Goal: Information Seeking & Learning: Check status

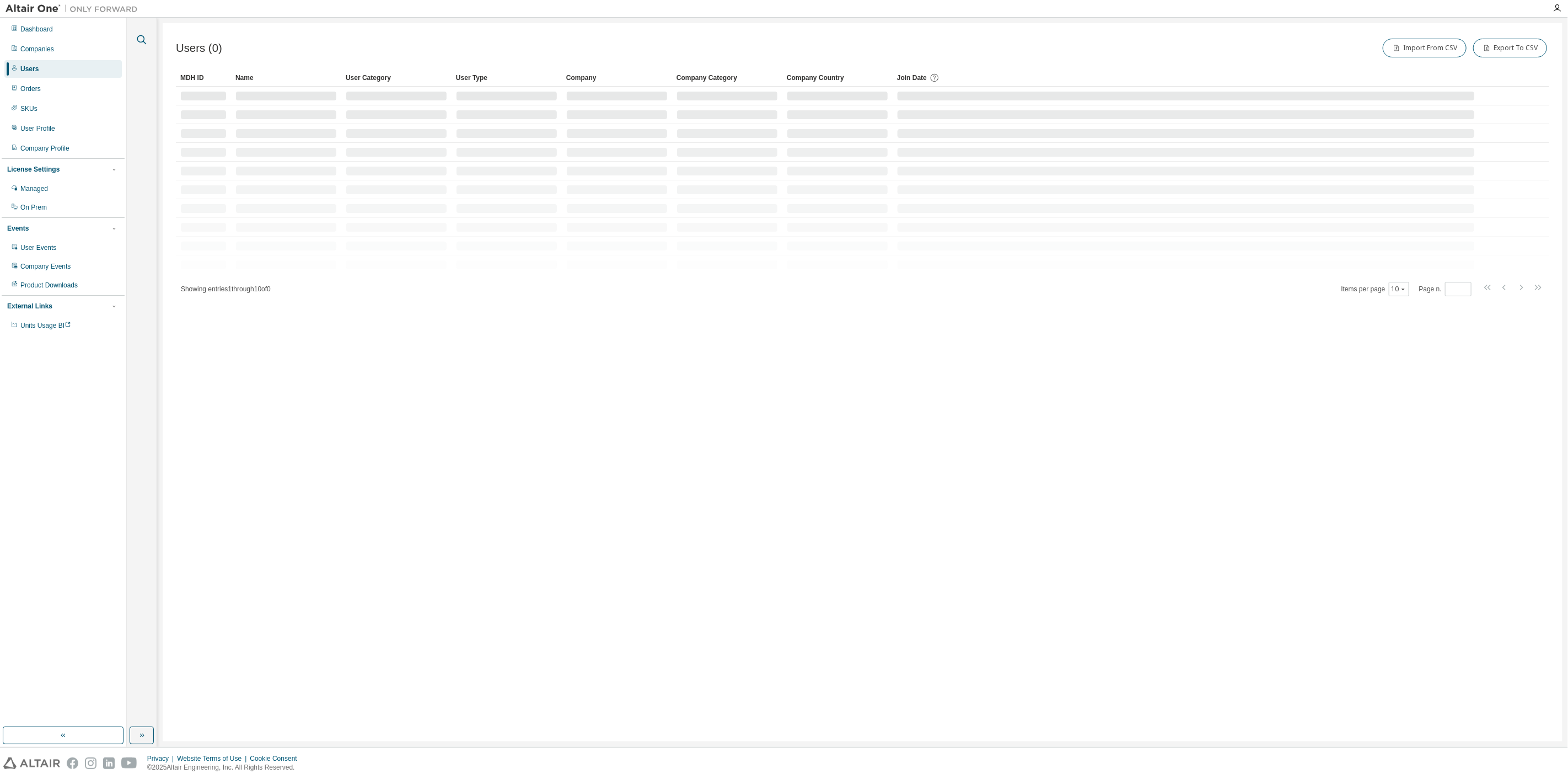
click at [136, 41] on icon "button" at bounding box center [141, 39] width 13 height 13
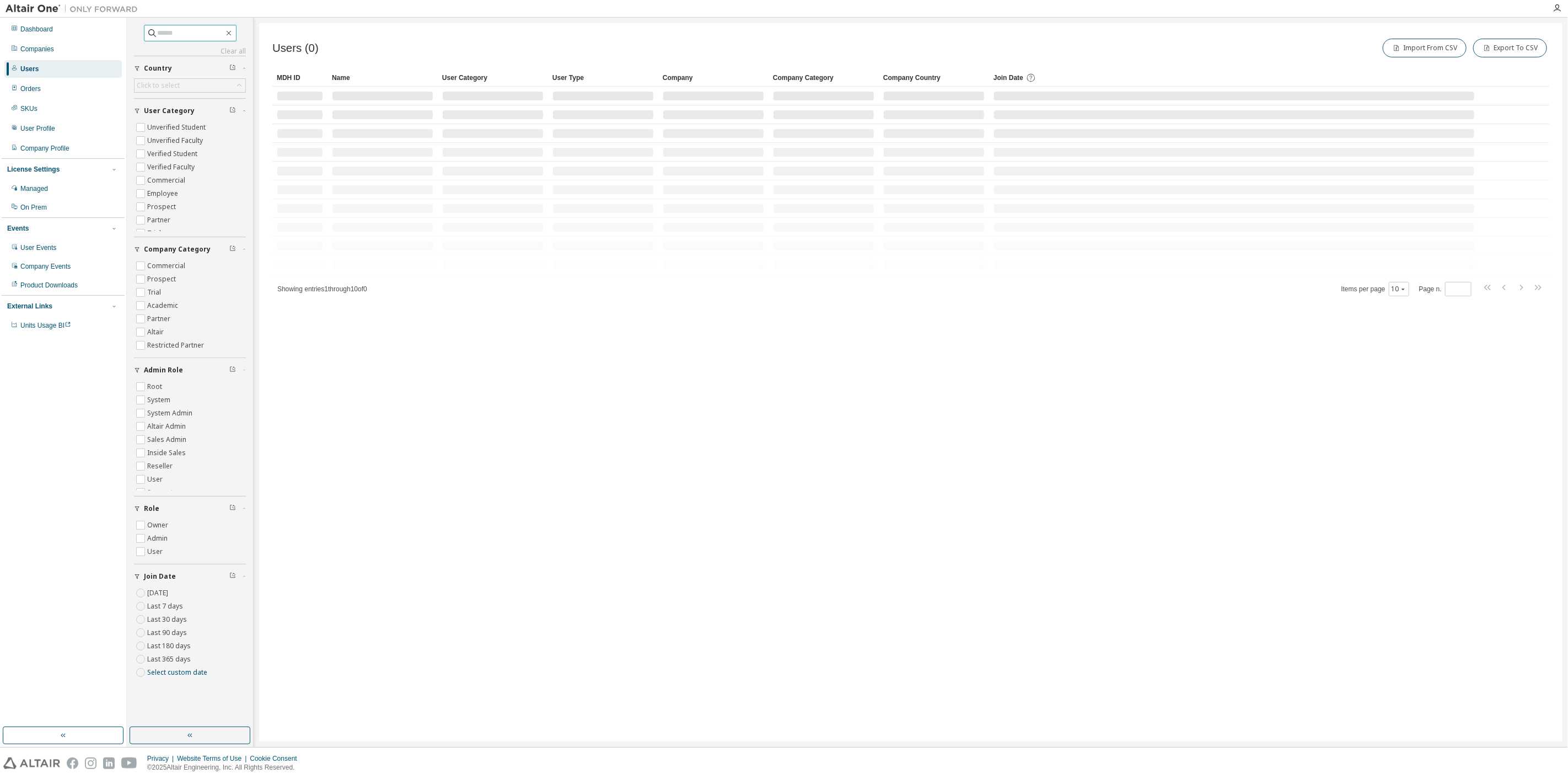
click at [182, 33] on input "text" at bounding box center [190, 32] width 66 height 11
paste input "**********"
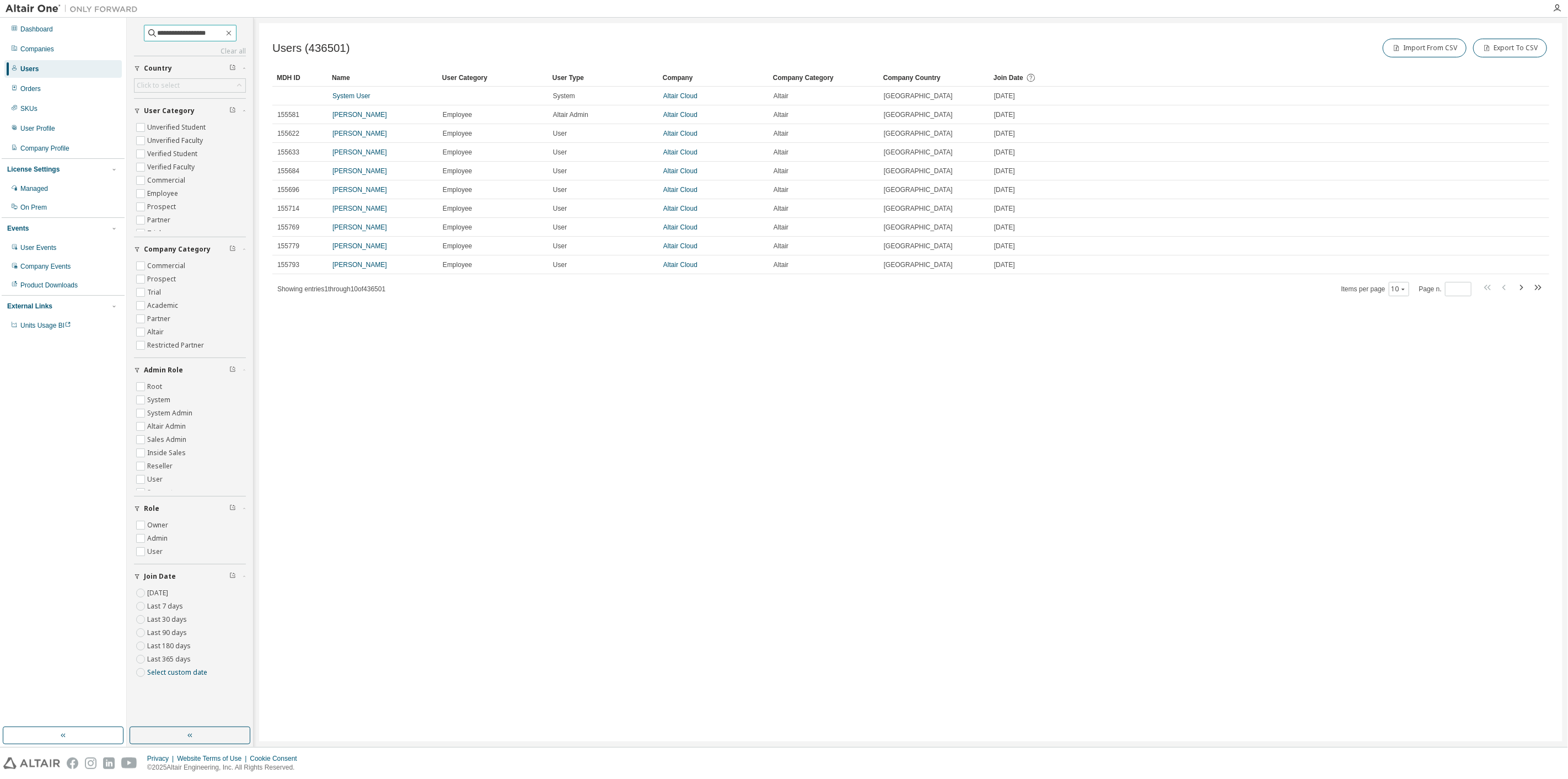
type input "**********"
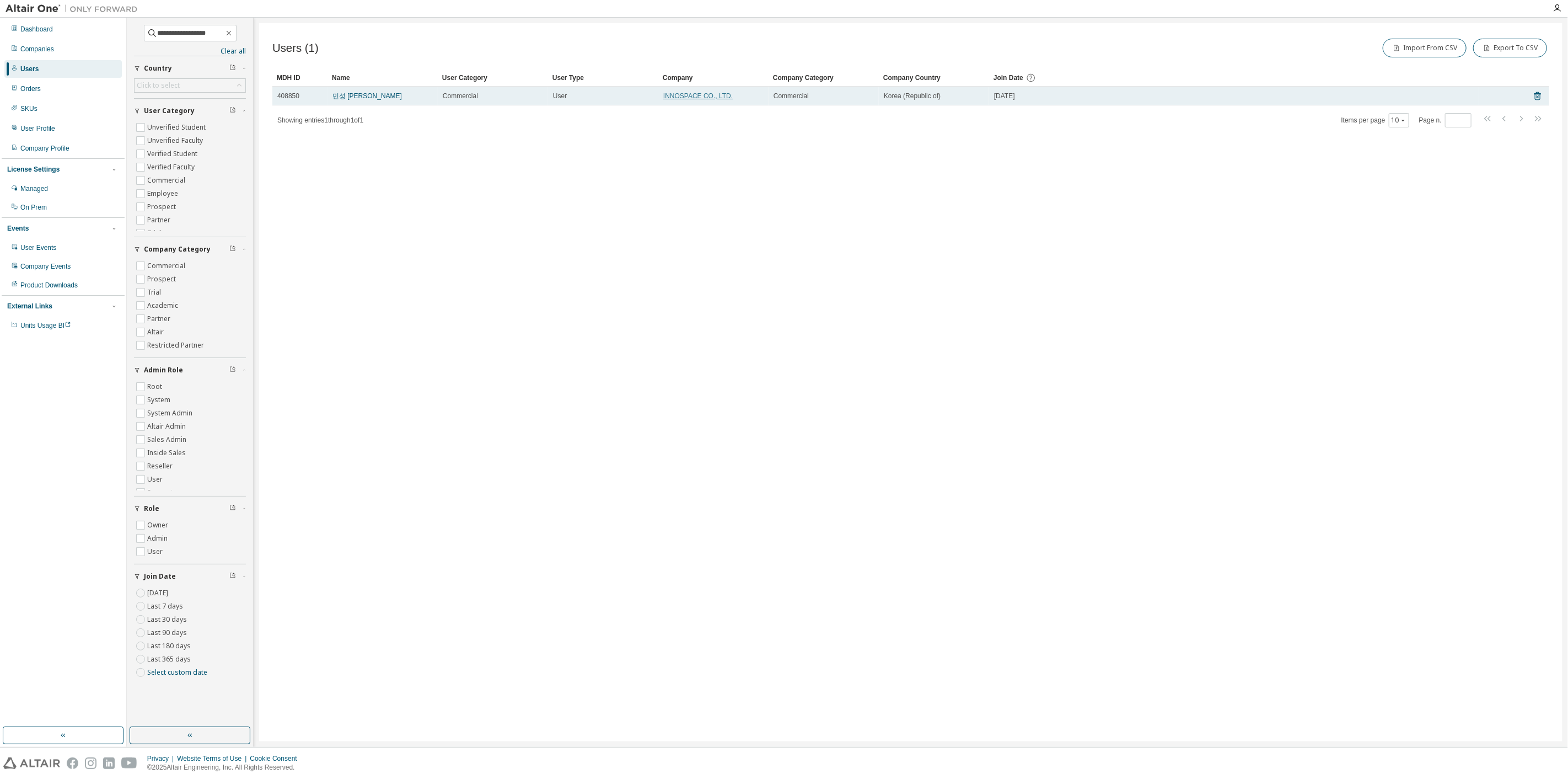
click at [696, 93] on link "INNOSPACE CO., LTD." at bounding box center [698, 96] width 70 height 8
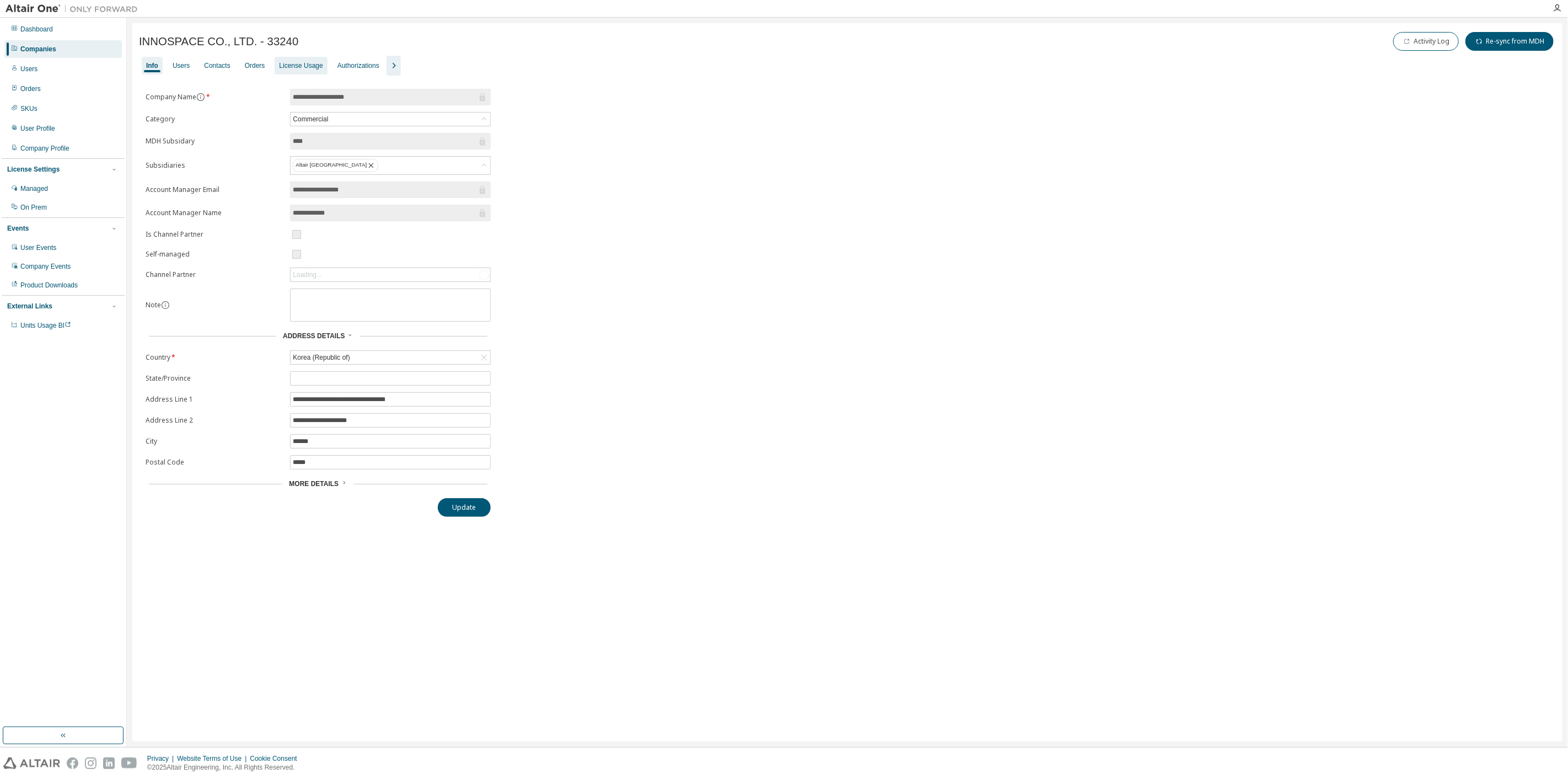
click at [314, 61] on div "License Usage" at bounding box center [301, 65] width 43 height 9
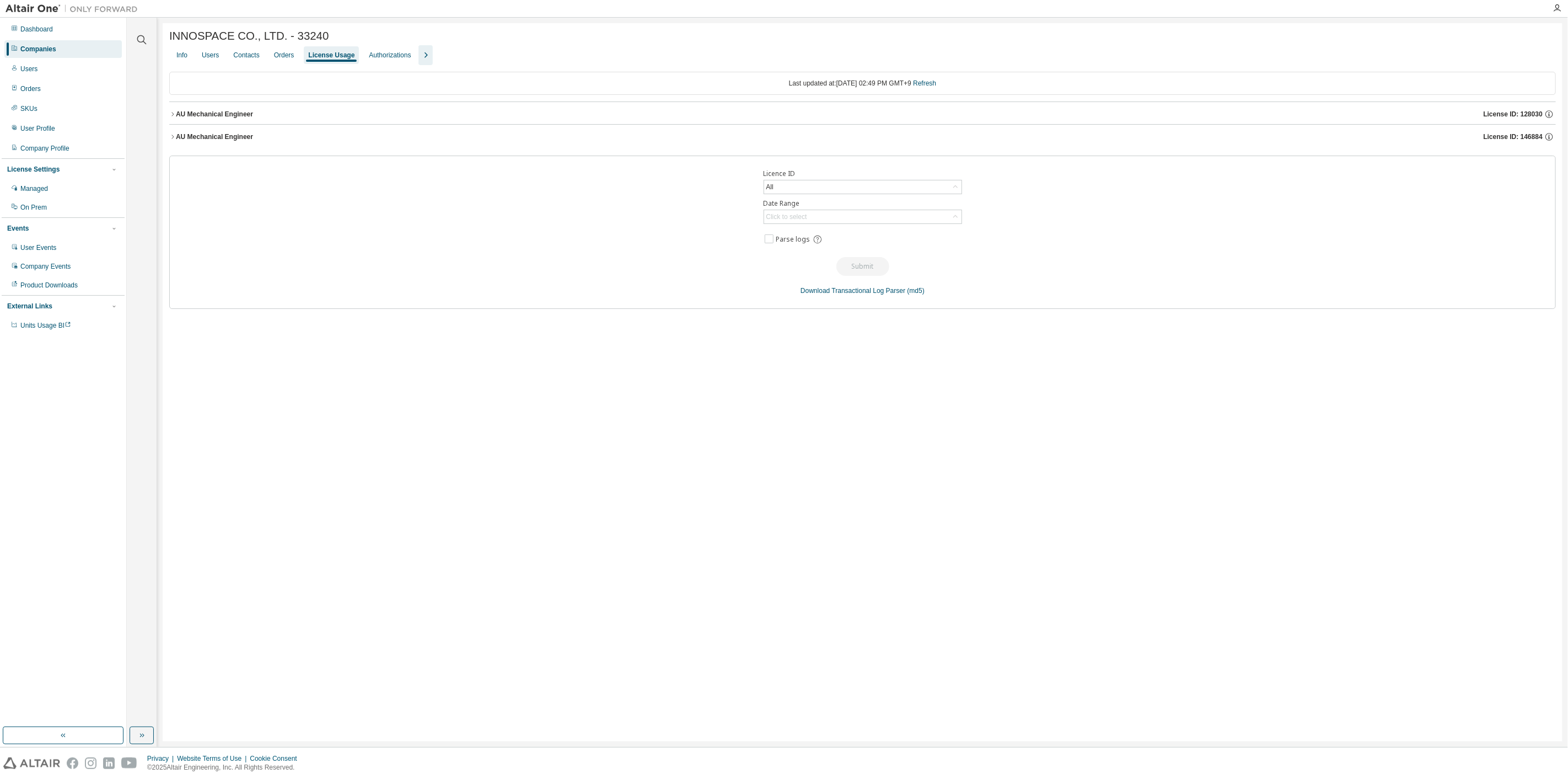
click at [176, 141] on div "AU Mechanical Engineer" at bounding box center [214, 137] width 78 height 9
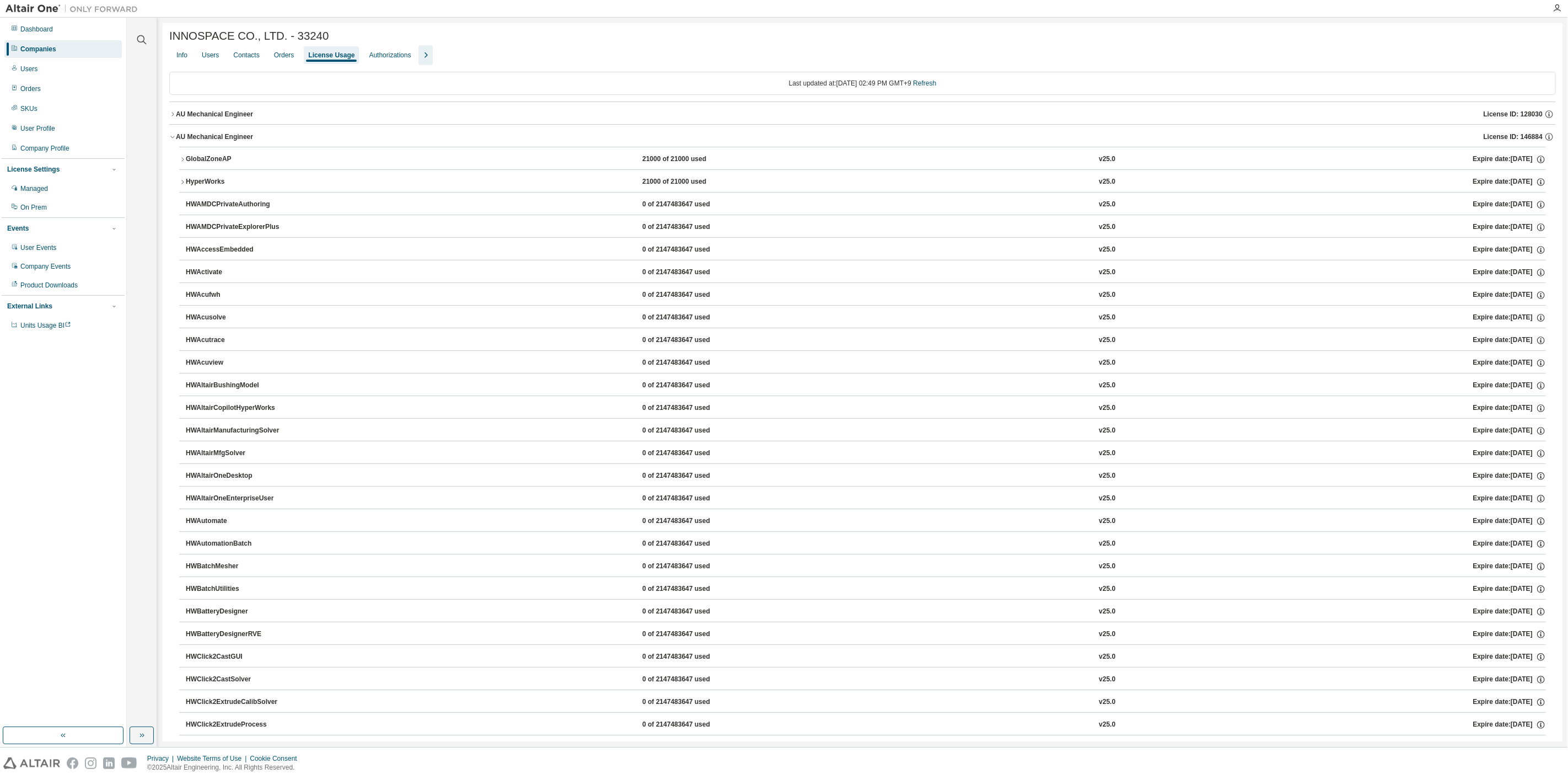
click at [170, 114] on icon "button" at bounding box center [172, 114] width 7 height 7
click at [179, 160] on icon "button" at bounding box center [182, 159] width 7 height 7
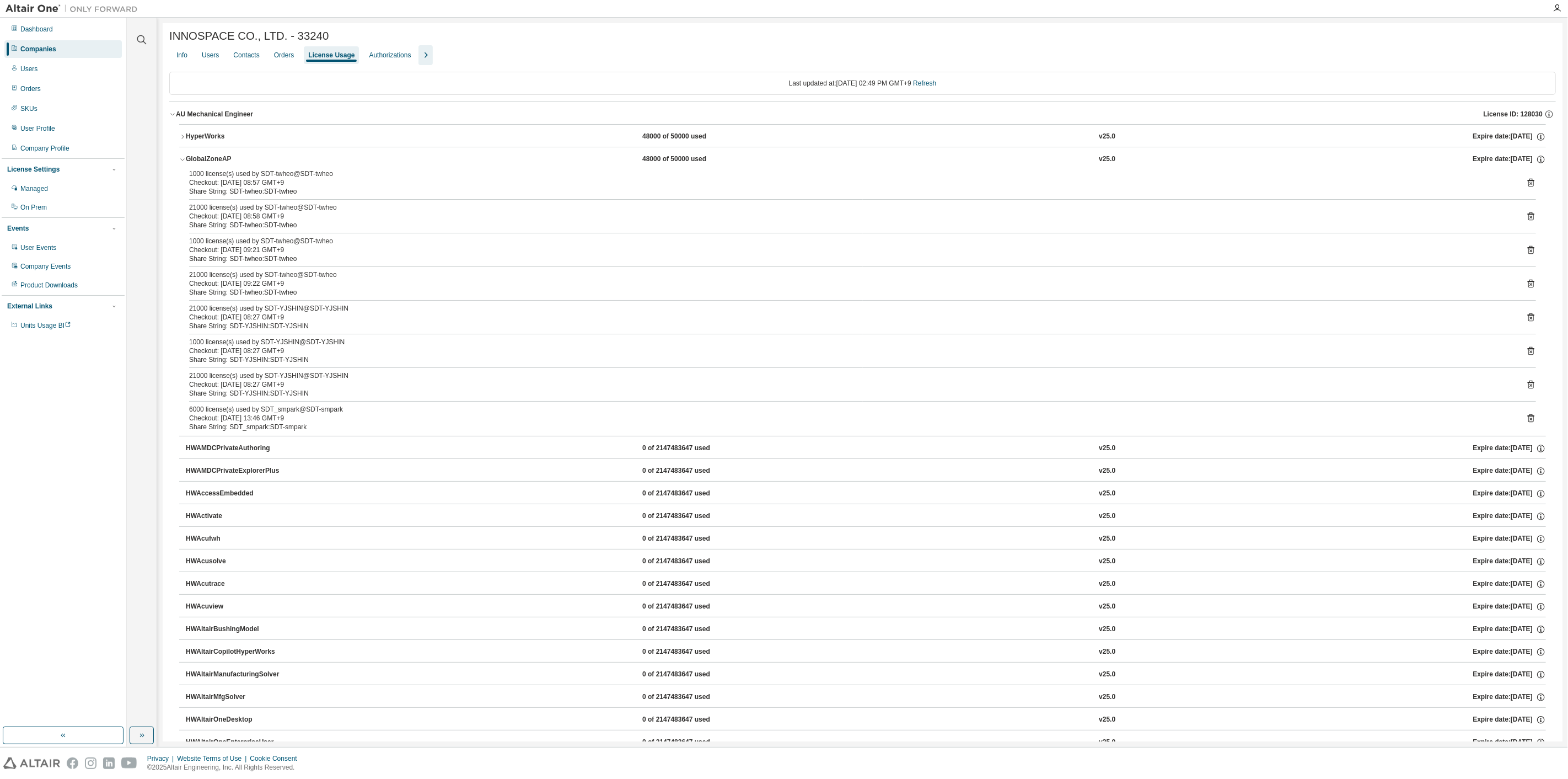
click at [179, 156] on button "GlobalZoneAP 48000 of 50000 used v25.0 Expire date: [DATE]" at bounding box center [862, 159] width 1366 height 25
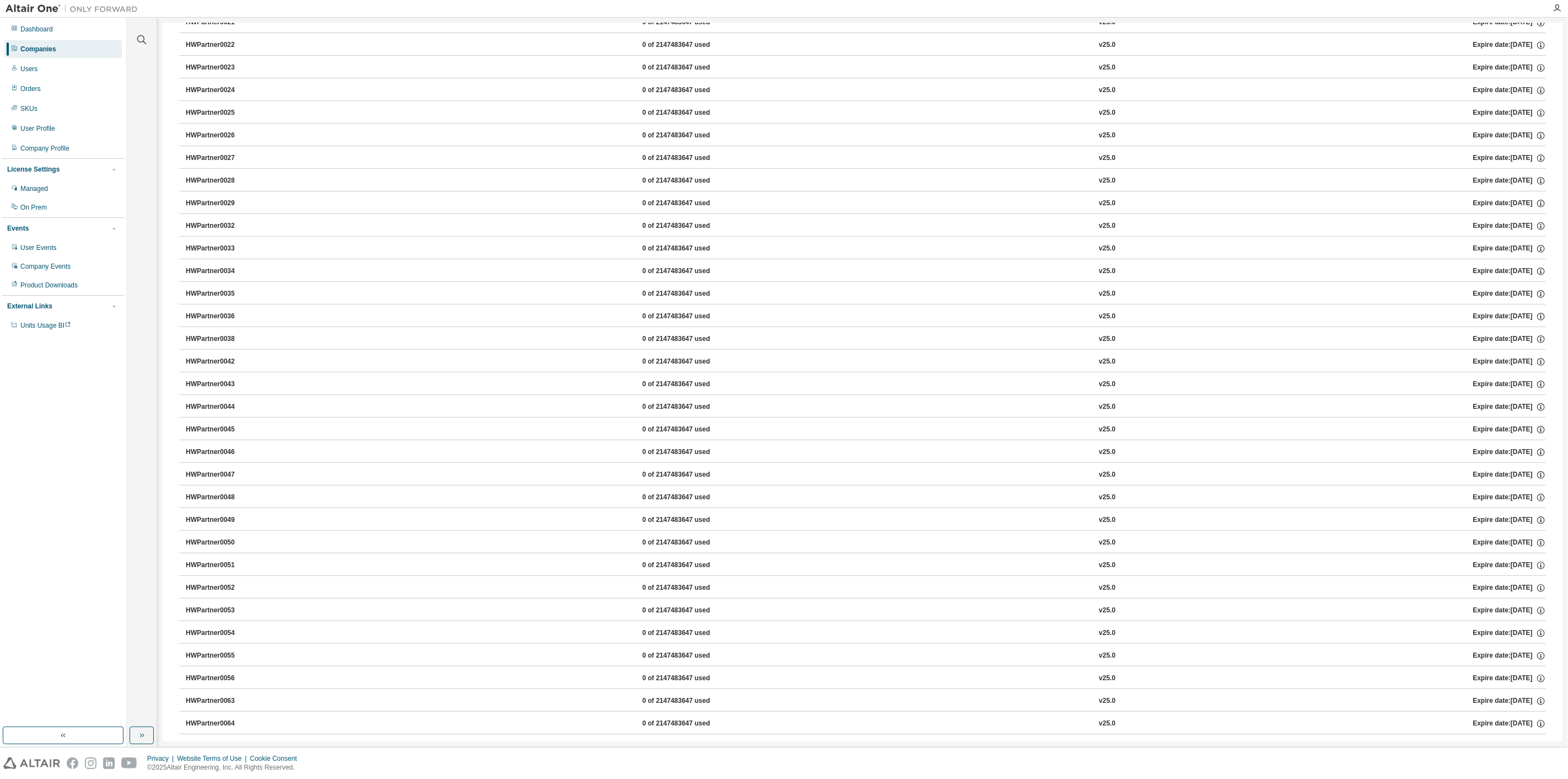
scroll to position [3739, 0]
drag, startPoint x: 1557, startPoint y: 255, endPoint x: 1587, endPoint y: 166, distance: 93.9
click at [1568, 166] on html "Dashboard Companies Users Orders SKUs User Profile Company Profile License Sett…" at bounding box center [784, 390] width 1568 height 779
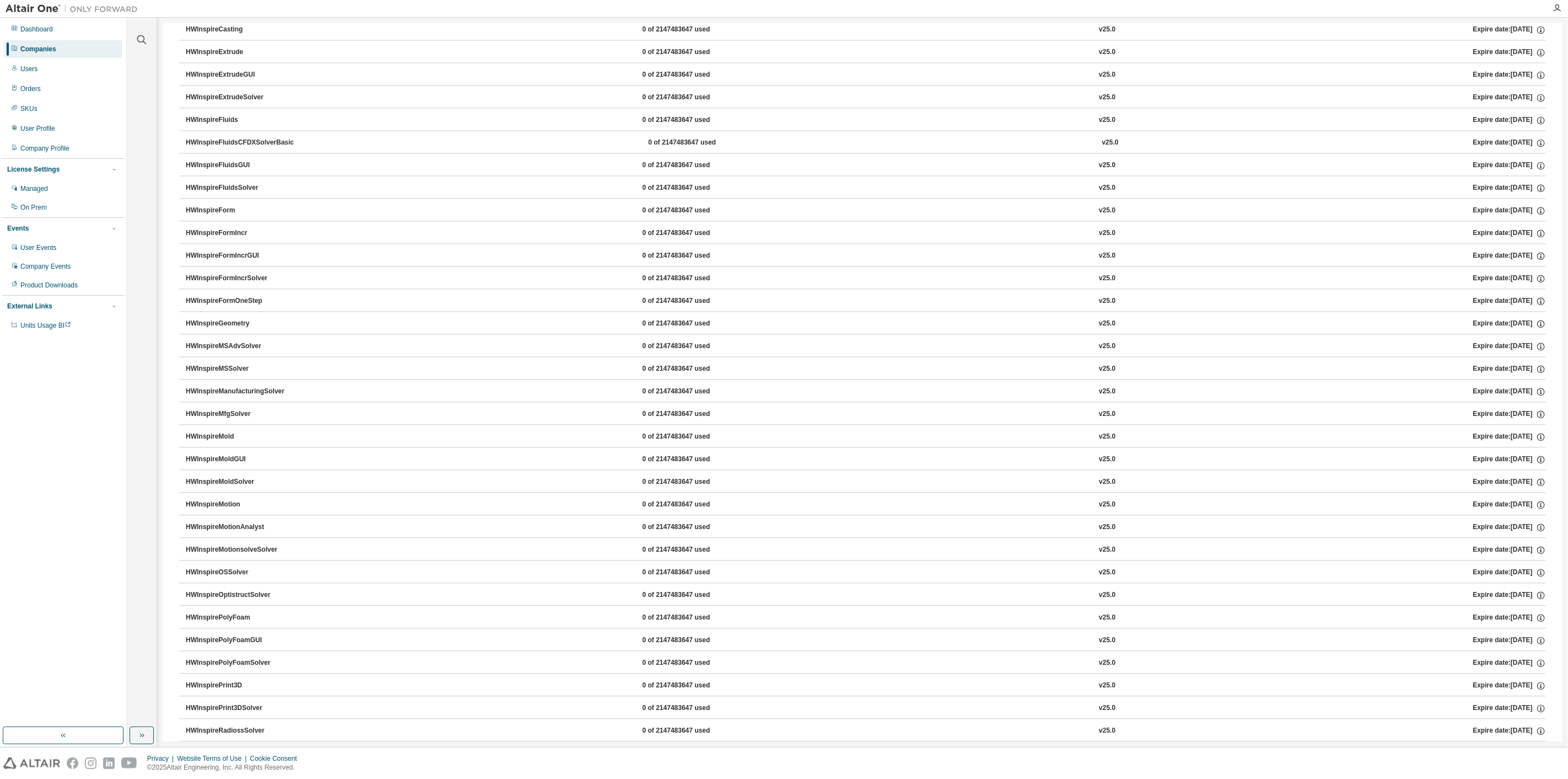
scroll to position [0, 0]
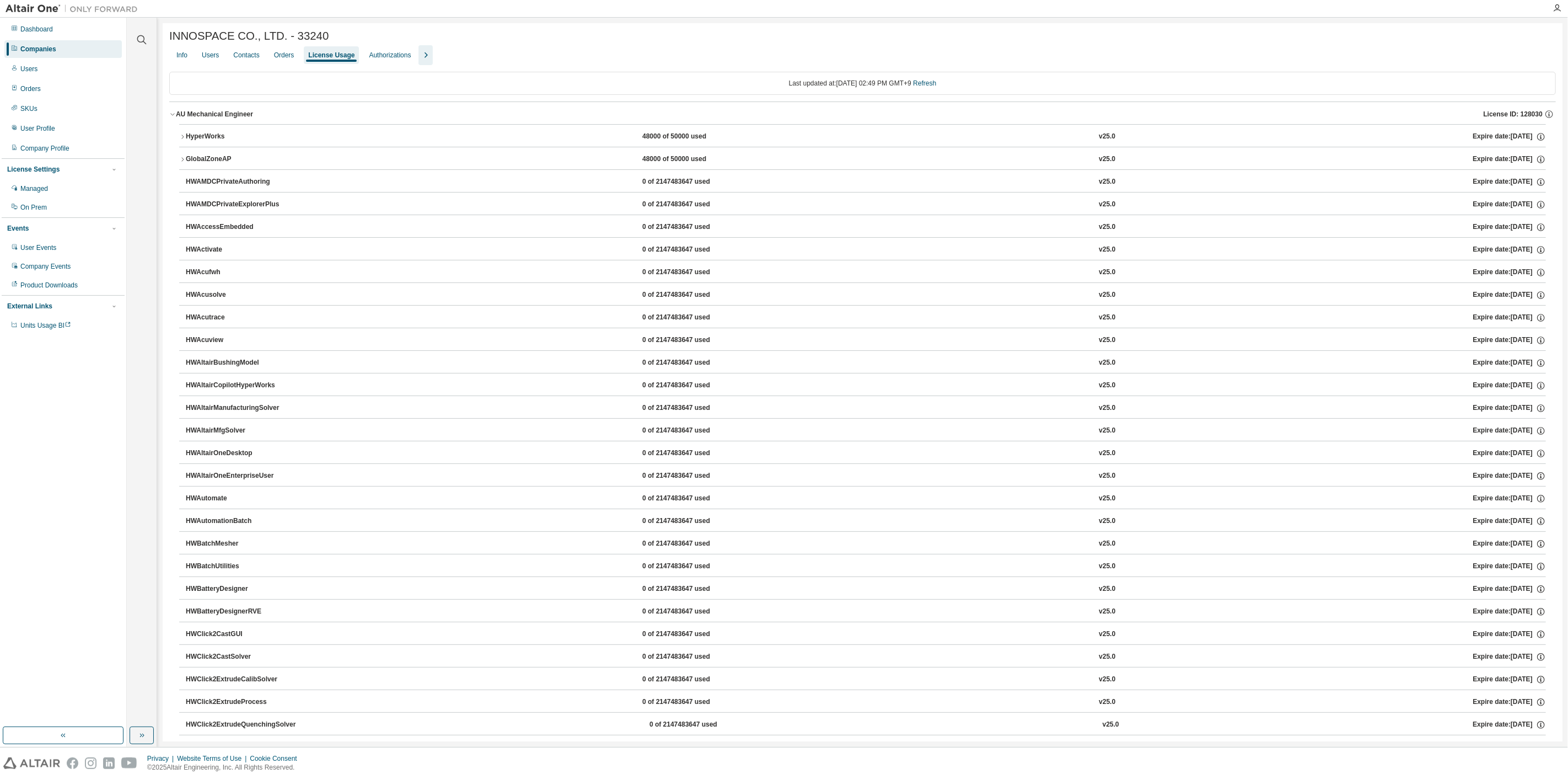
click at [175, 117] on icon "button" at bounding box center [172, 114] width 7 height 7
click at [172, 139] on icon "button" at bounding box center [172, 137] width 7 height 7
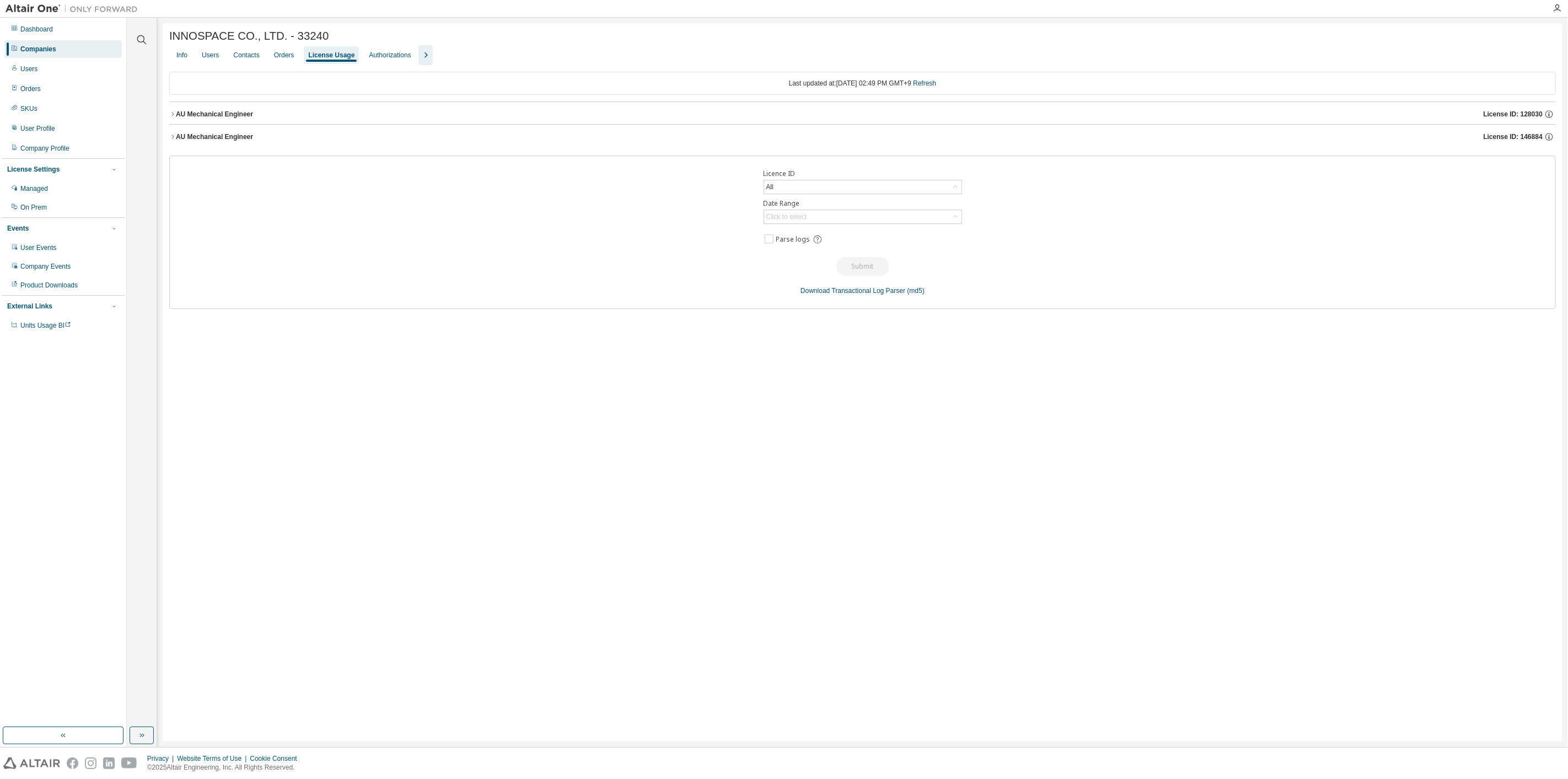
click at [172, 139] on icon "button" at bounding box center [172, 137] width 7 height 7
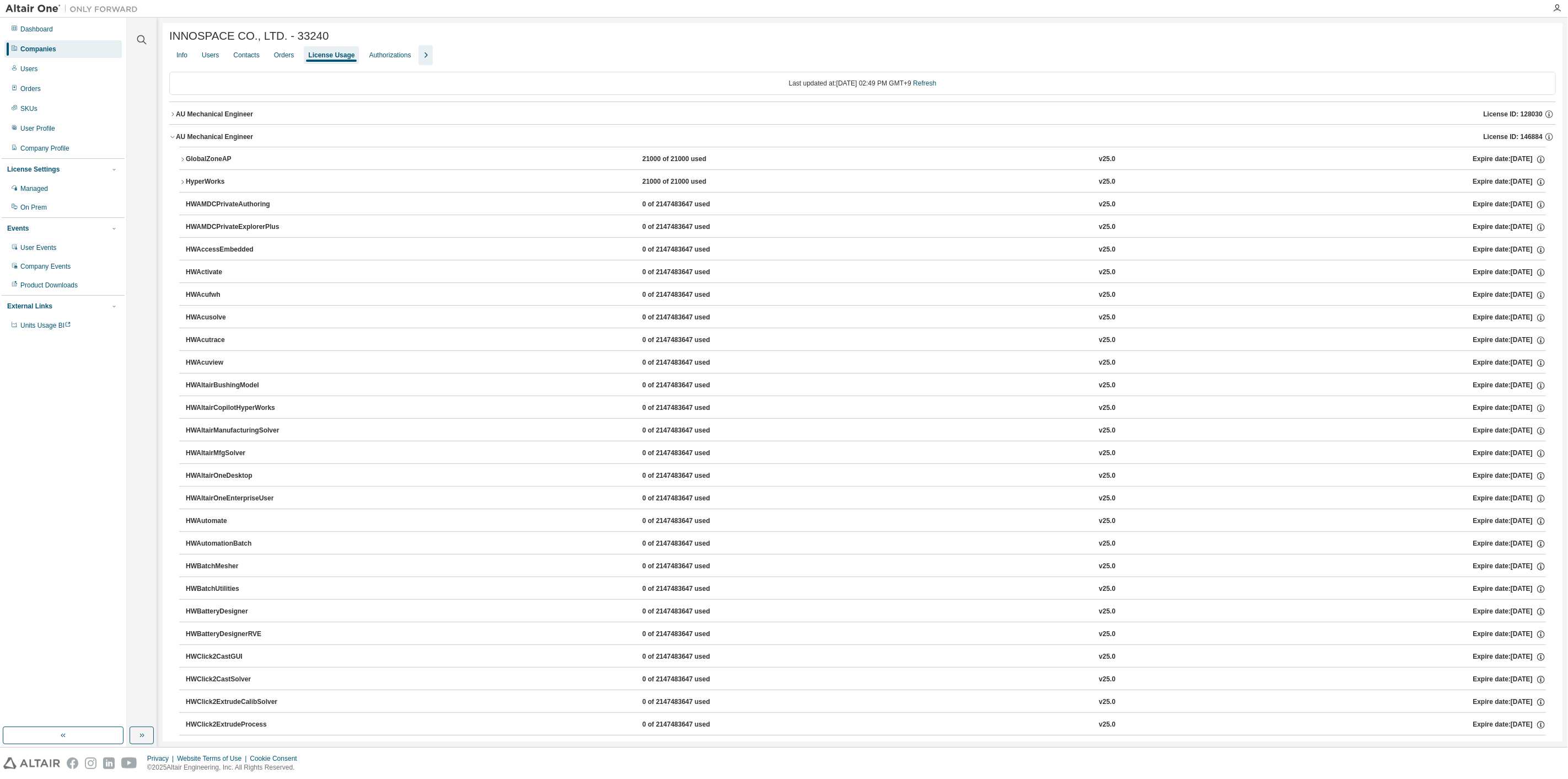
click at [169, 138] on icon "button" at bounding box center [172, 137] width 7 height 7
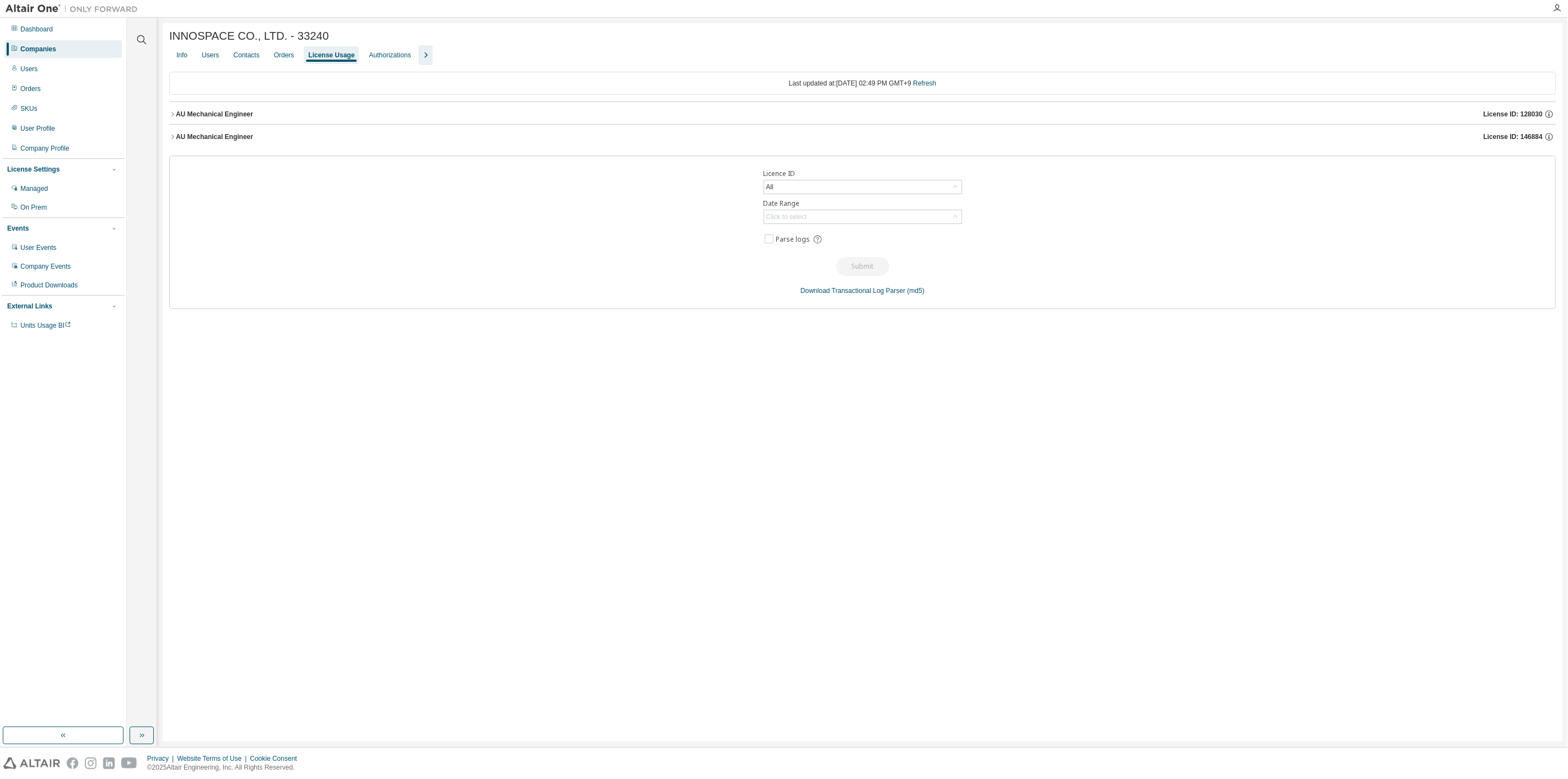
click at [419, 62] on icon "button" at bounding box center [425, 54] width 13 height 13
click at [460, 52] on div "License Priority" at bounding box center [447, 55] width 54 height 18
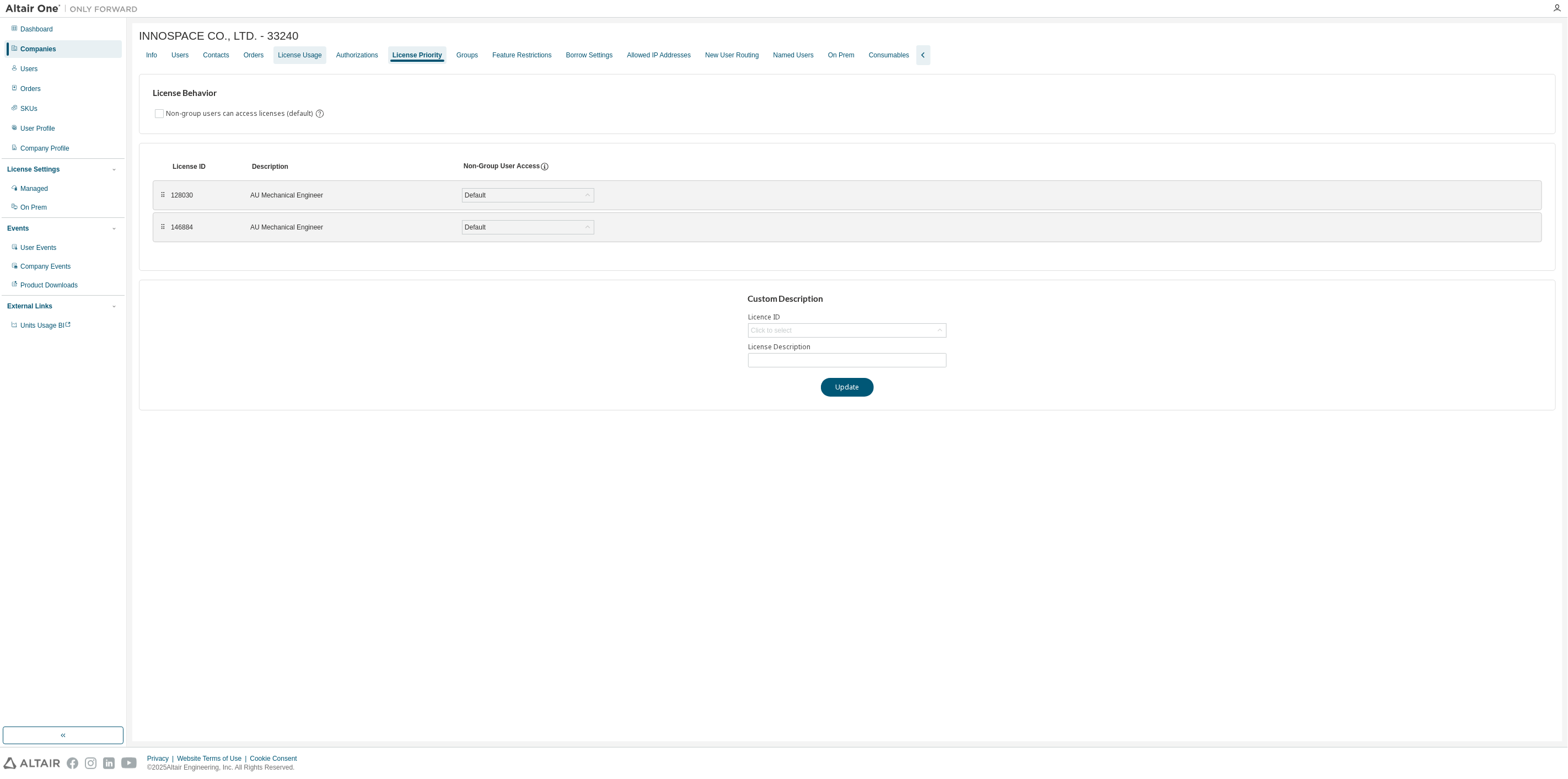
click at [293, 60] on div "License Usage" at bounding box center [300, 55] width 43 height 9
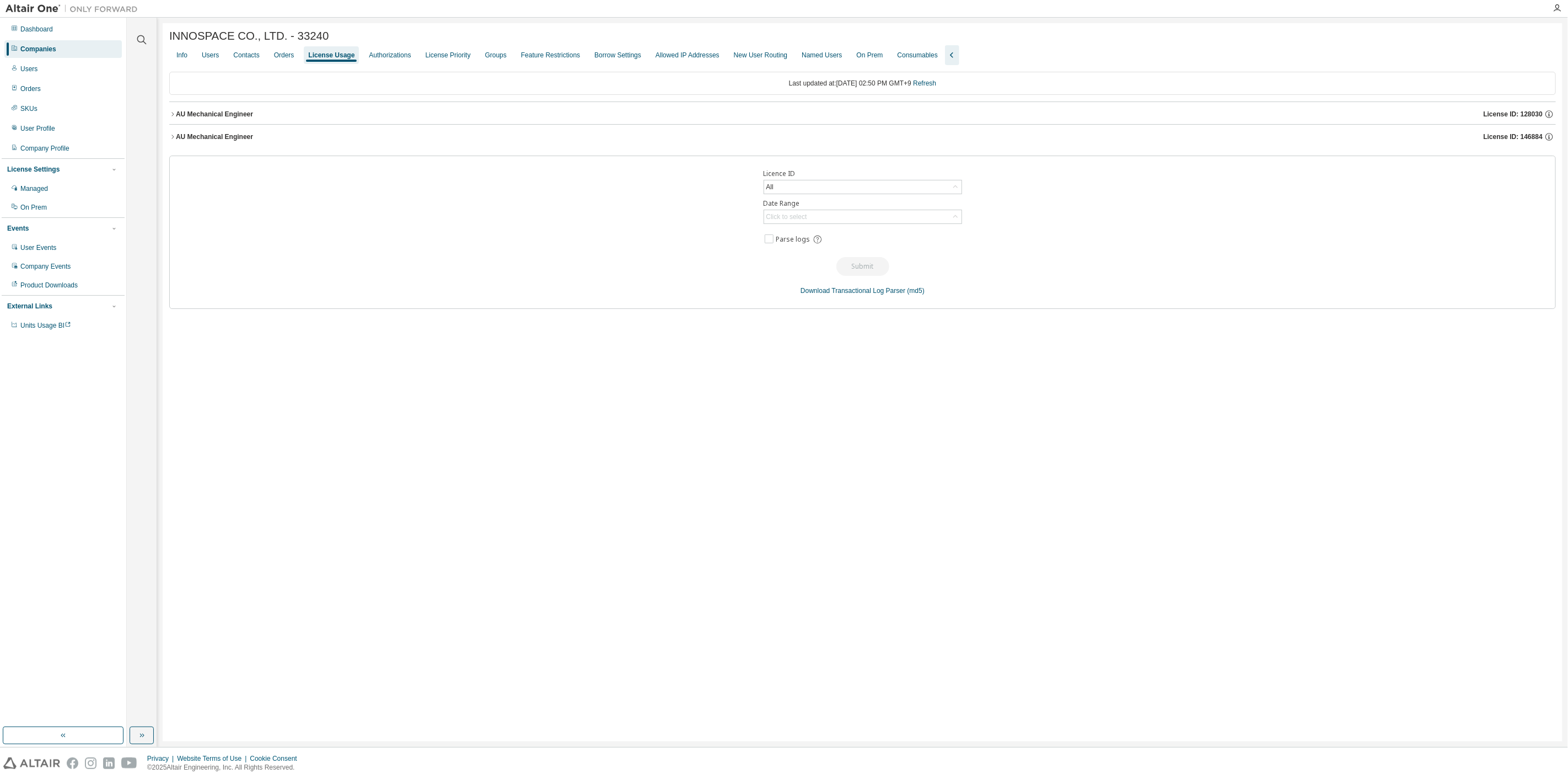
click at [504, 61] on div "Info Users Contacts Orders License Usage Authorizations License Priority Groups…" at bounding box center [862, 55] width 1387 height 20
click at [502, 61] on div "Groups" at bounding box center [495, 55] width 30 height 18
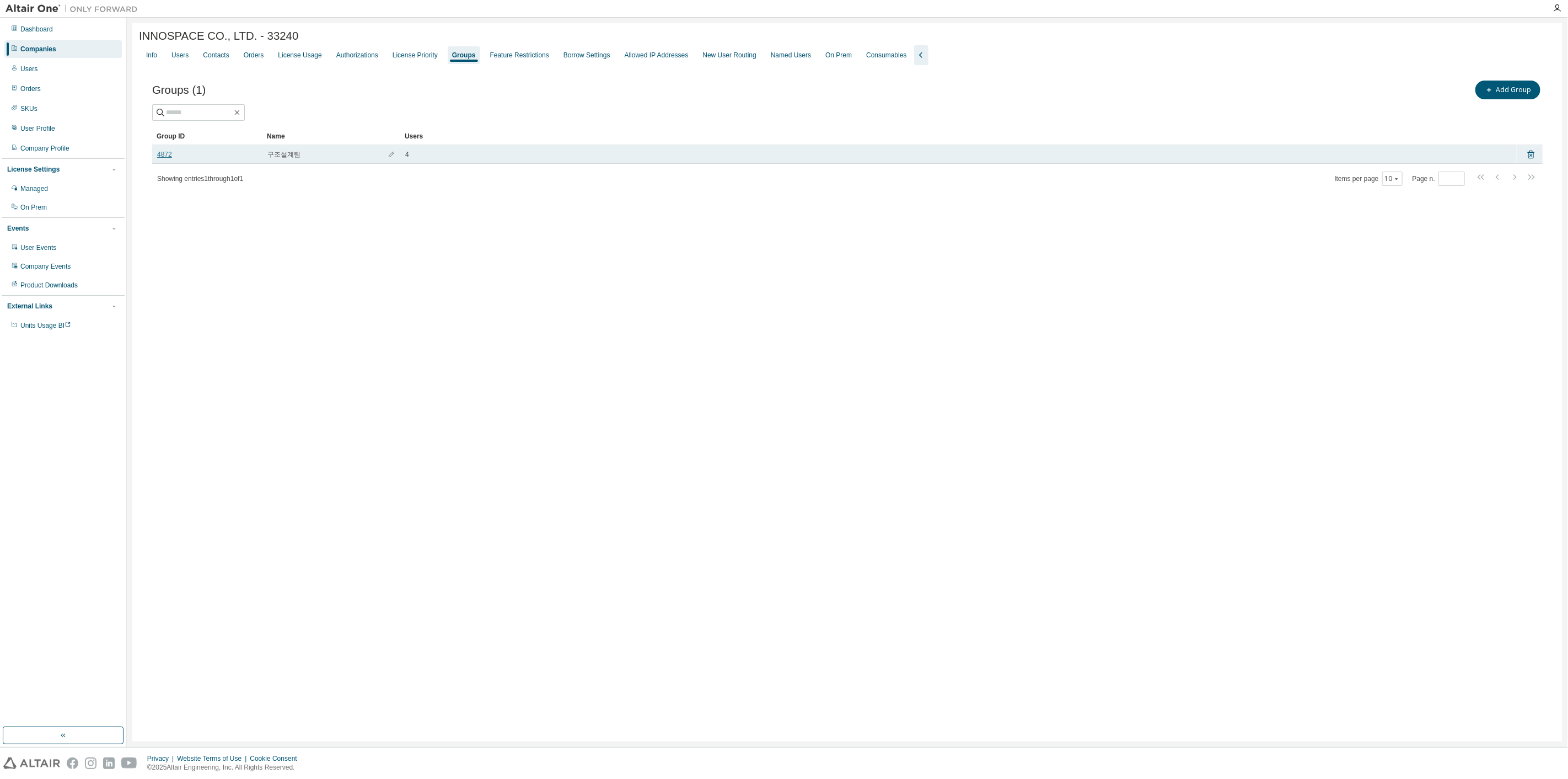
click at [161, 157] on link "4872" at bounding box center [164, 154] width 15 height 9
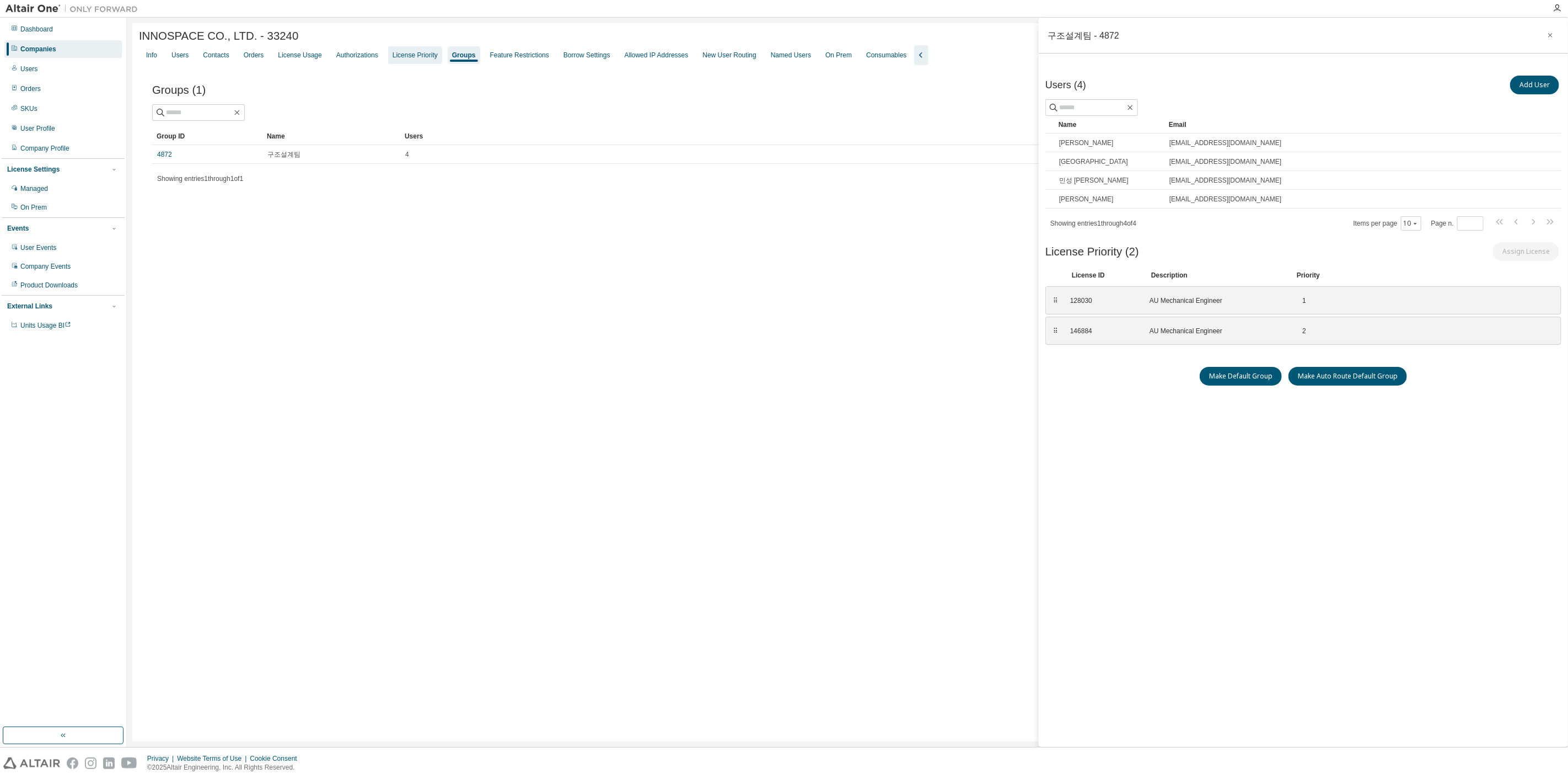
click at [428, 56] on div "License Priority" at bounding box center [415, 55] width 45 height 9
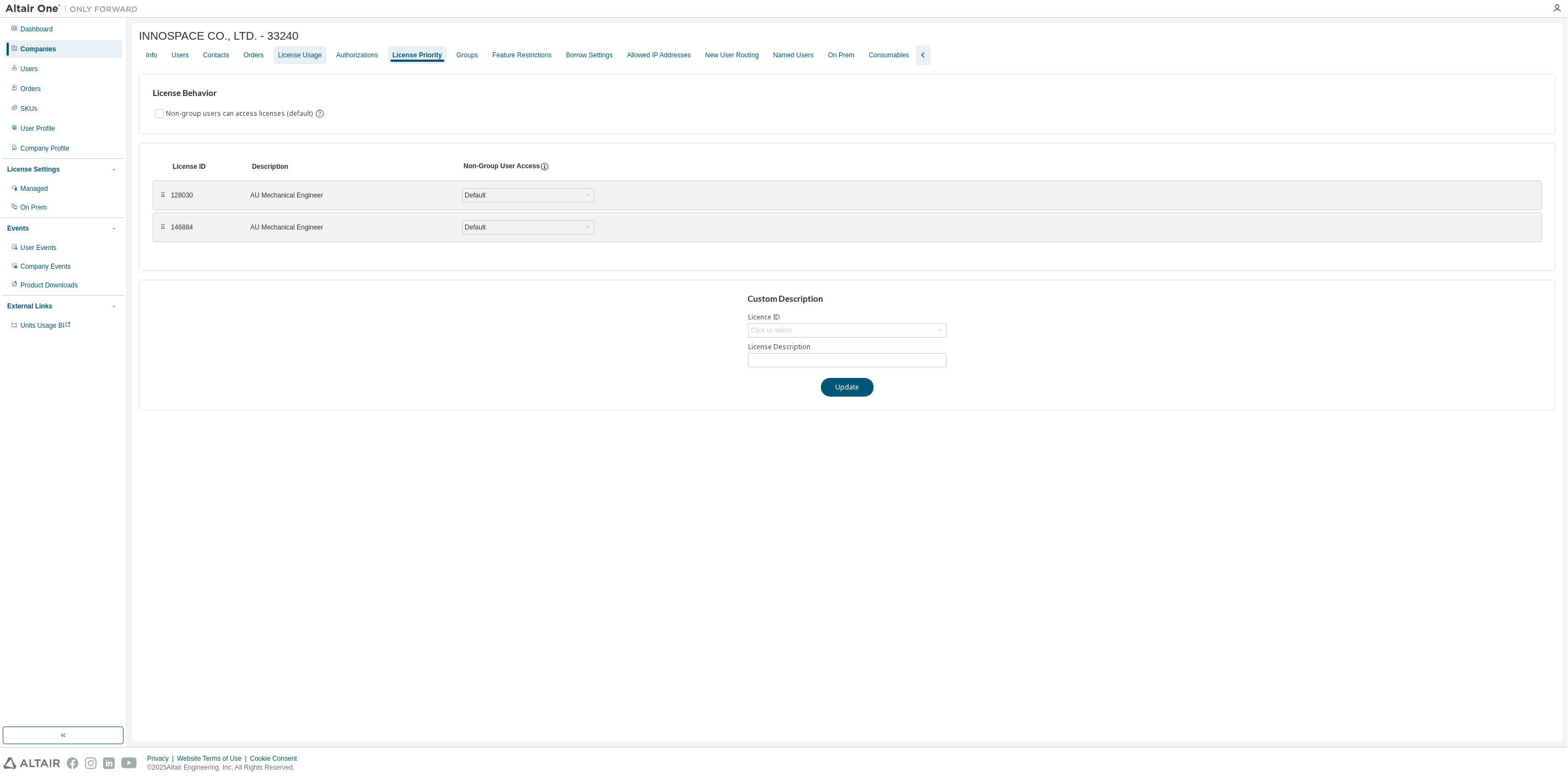
click at [292, 60] on div "License Usage" at bounding box center [300, 55] width 43 height 9
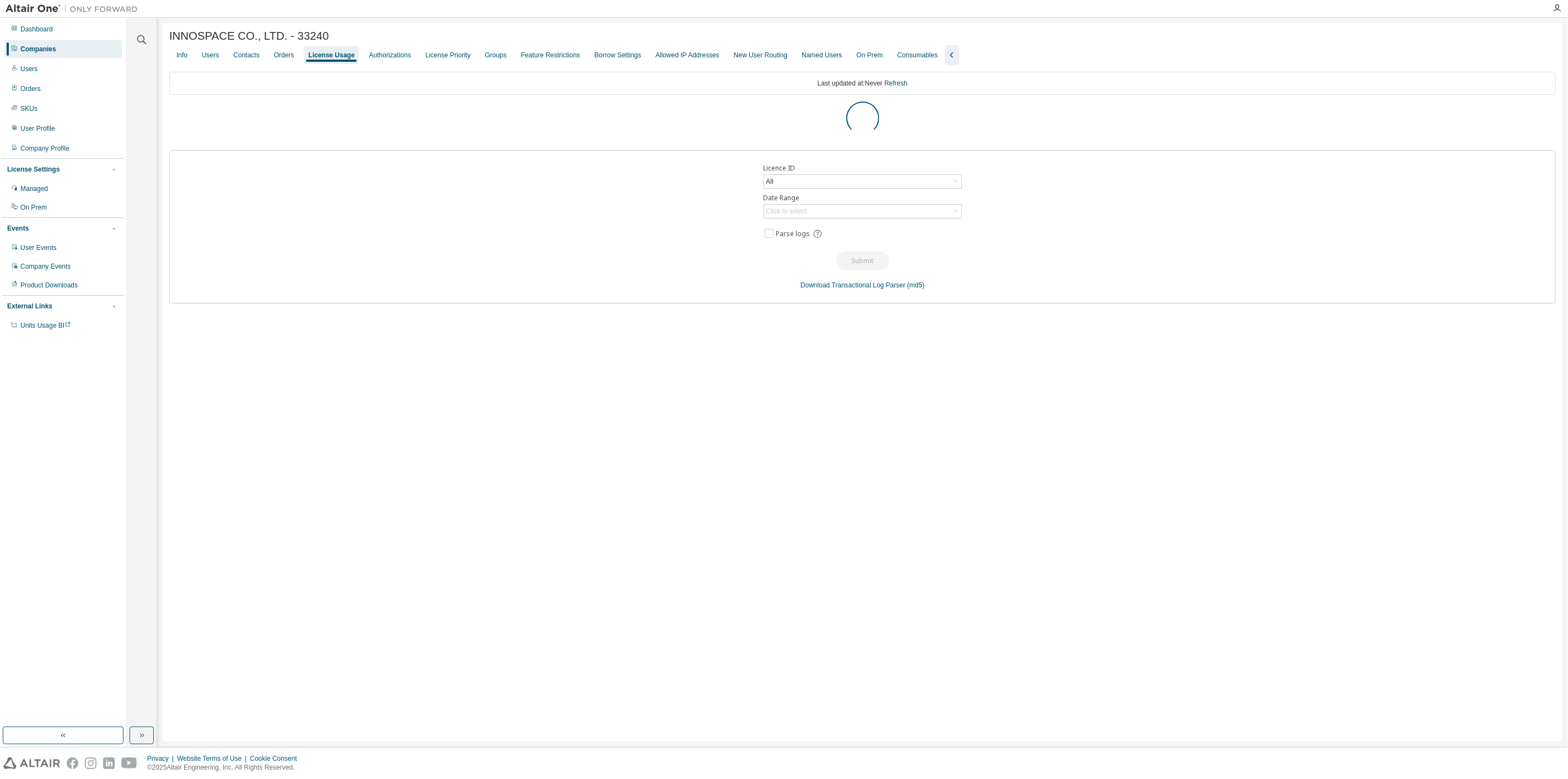
click at [327, 56] on div "License Usage" at bounding box center [331, 55] width 46 height 9
click at [165, 115] on div "INNOSPACE CO., LTD. - 33240 Clear Load Save Save As Field Operator Value Select…" at bounding box center [862, 383] width 1400 height 718
click at [171, 116] on icon "button" at bounding box center [172, 114] width 7 height 7
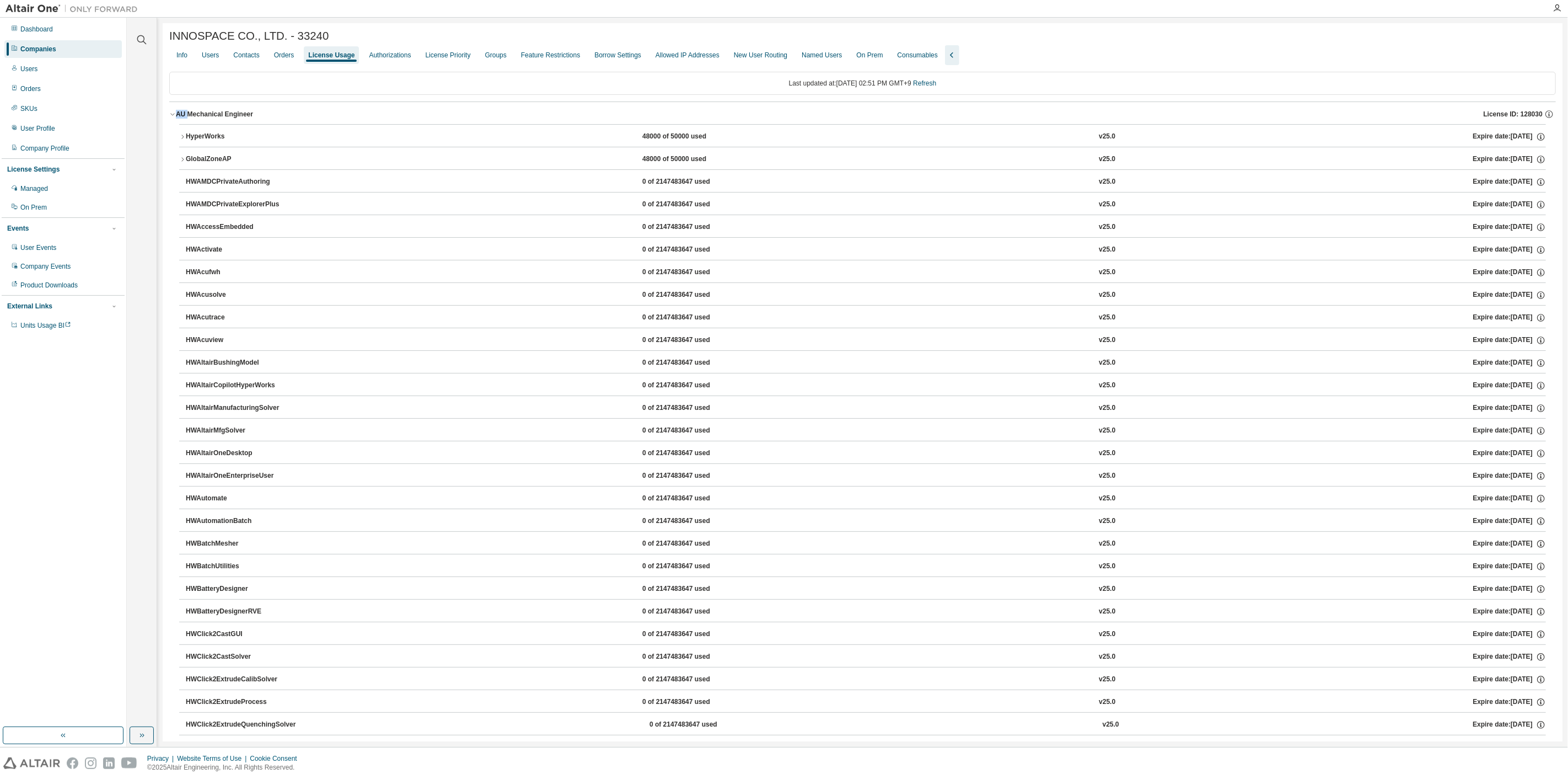
click at [171, 116] on icon "button" at bounding box center [172, 114] width 7 height 7
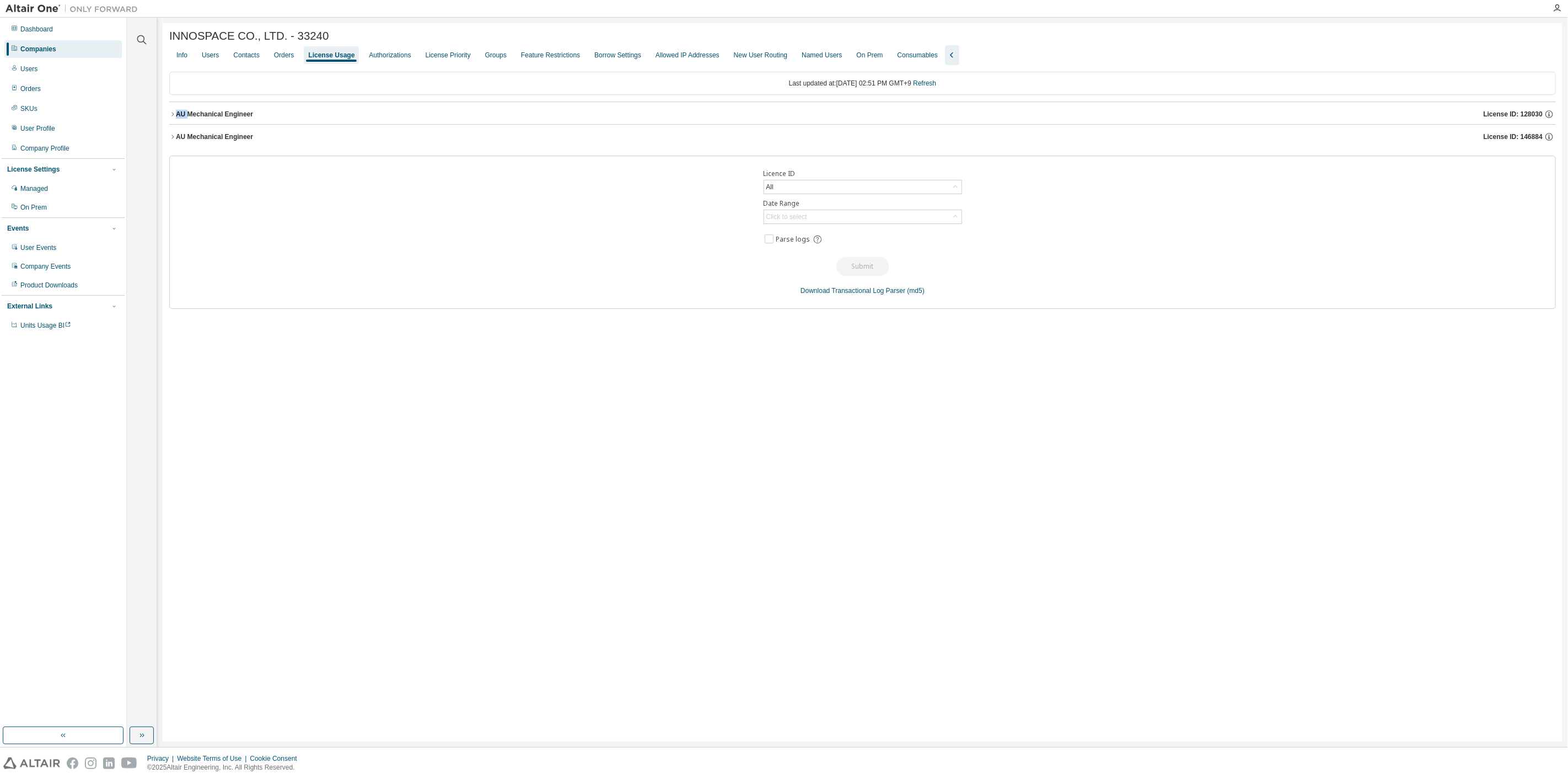
click at [176, 134] on div "AU Mechanical Engineer" at bounding box center [214, 137] width 78 height 9
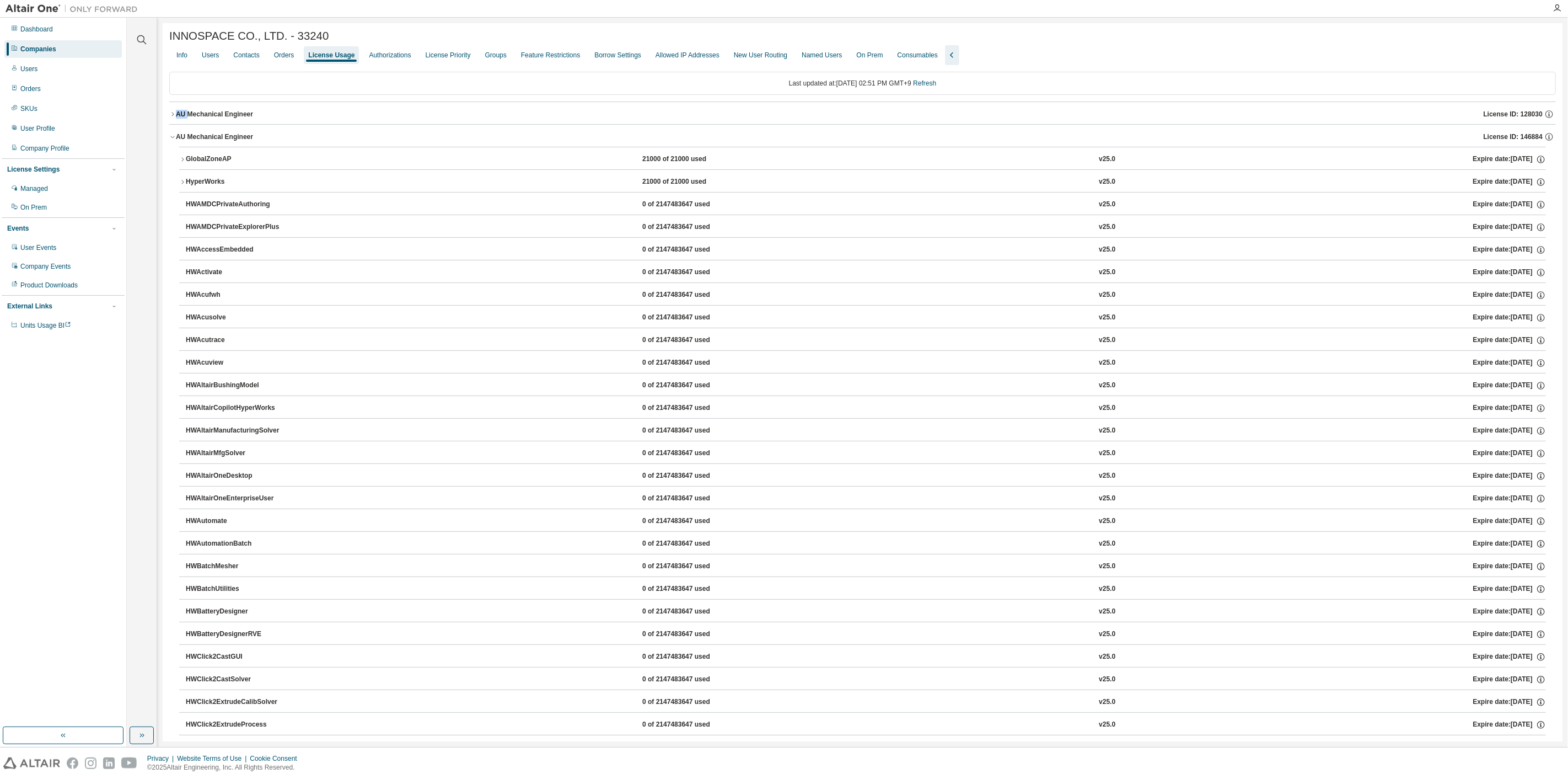
click at [176, 134] on div "AU Mechanical Engineer" at bounding box center [214, 137] width 78 height 9
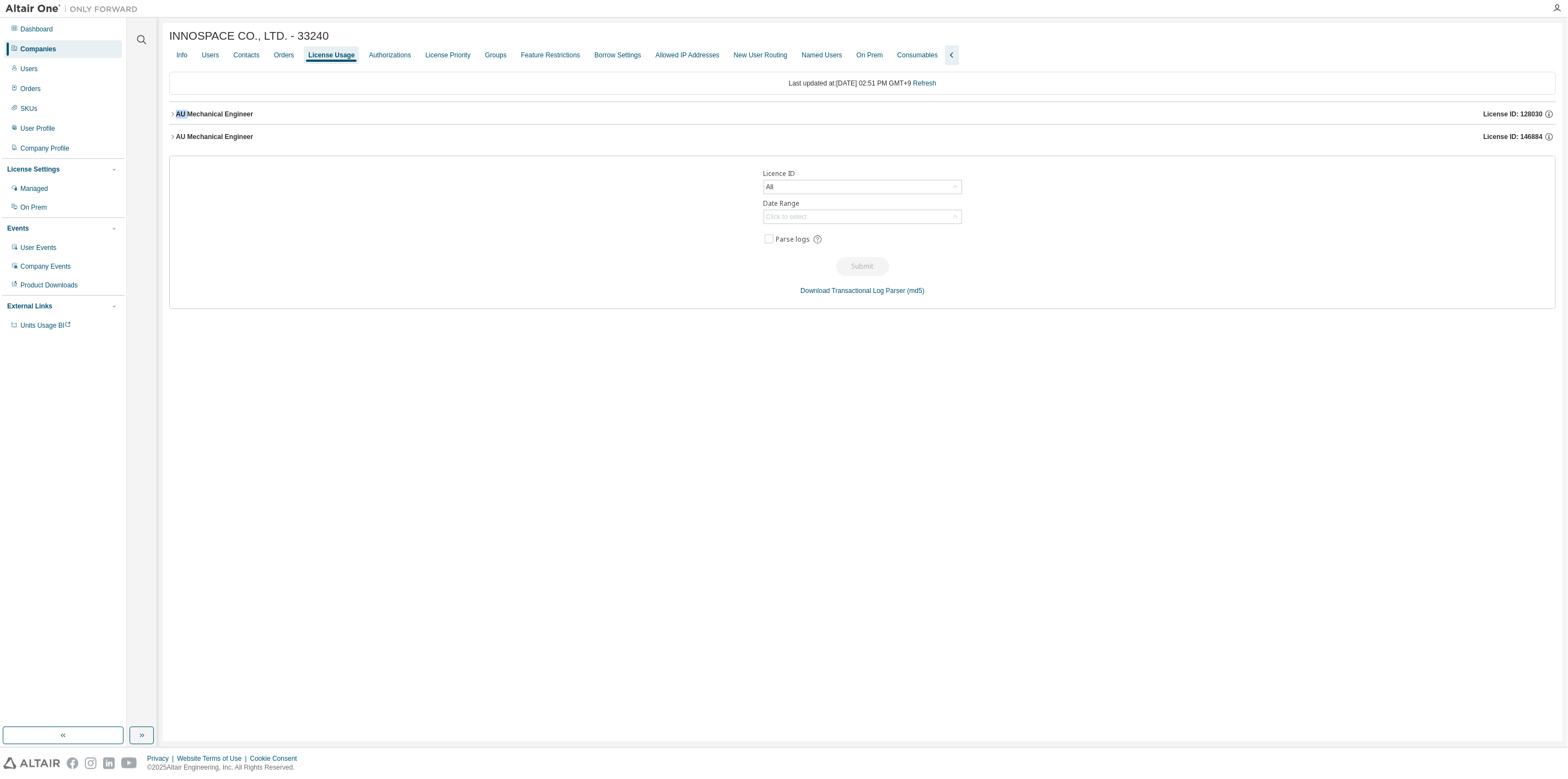
click at [171, 139] on icon "button" at bounding box center [172, 137] width 7 height 7
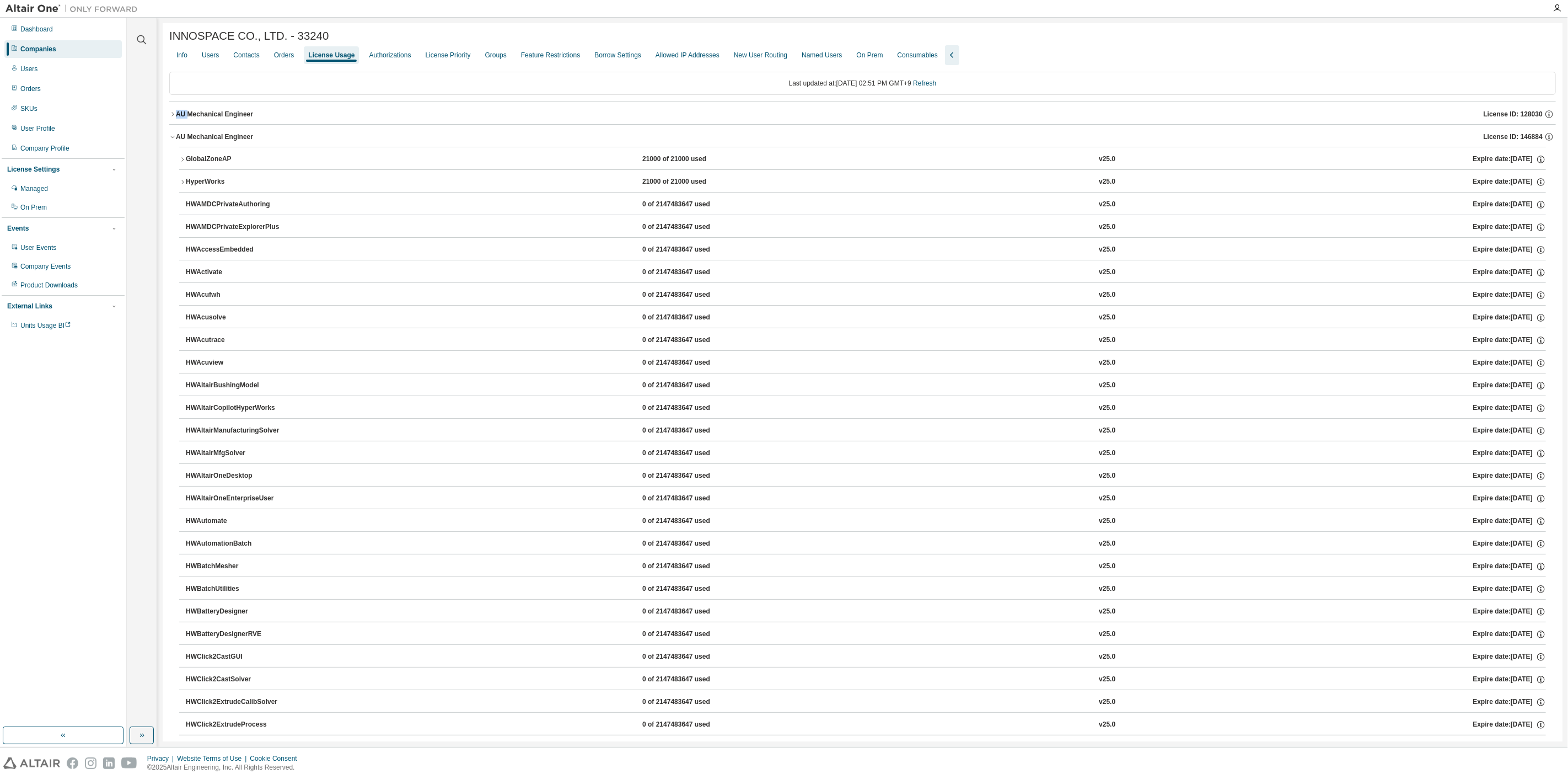
click at [170, 117] on icon "button" at bounding box center [172, 114] width 7 height 7
click at [182, 140] on icon "button" at bounding box center [182, 137] width 7 height 7
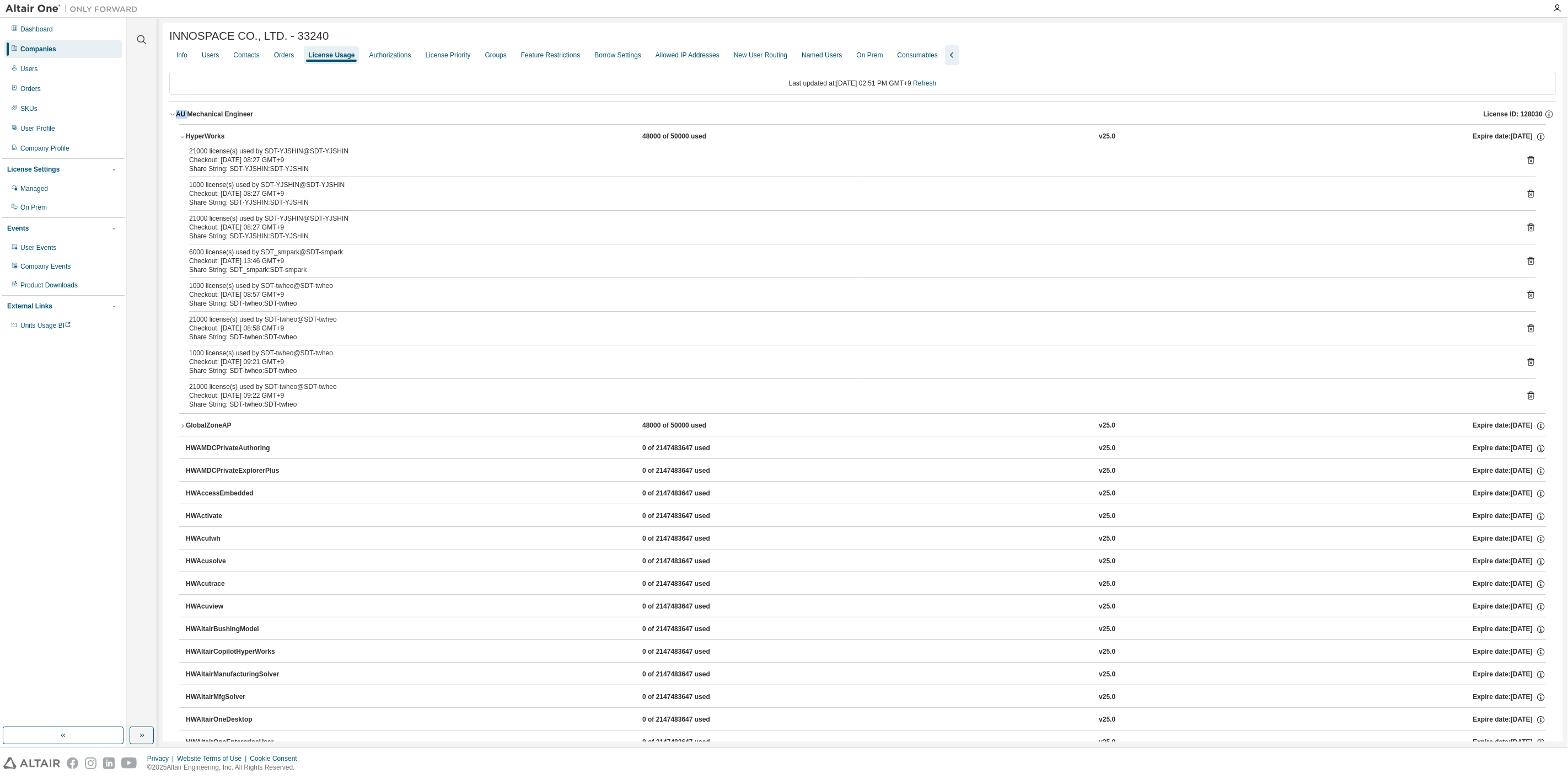
click at [182, 140] on icon "button" at bounding box center [182, 137] width 7 height 7
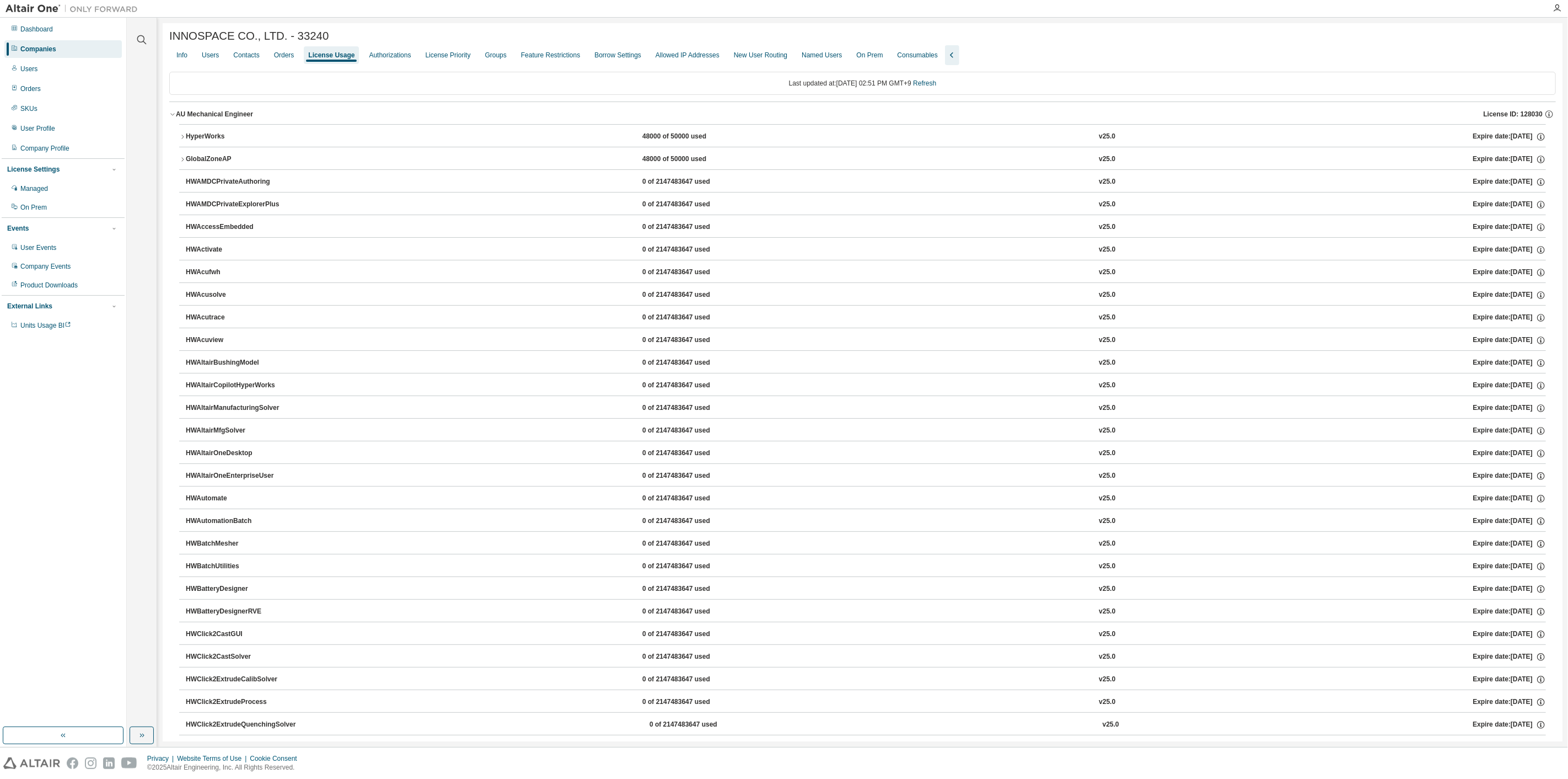
click at [169, 122] on button "AU Mechanical Engineer License ID: 128030" at bounding box center [862, 114] width 1387 height 25
click at [173, 117] on icon "button" at bounding box center [172, 114] width 7 height 7
click at [173, 122] on button "AU Mechanical Engineer License ID: 128030" at bounding box center [862, 114] width 1387 height 25
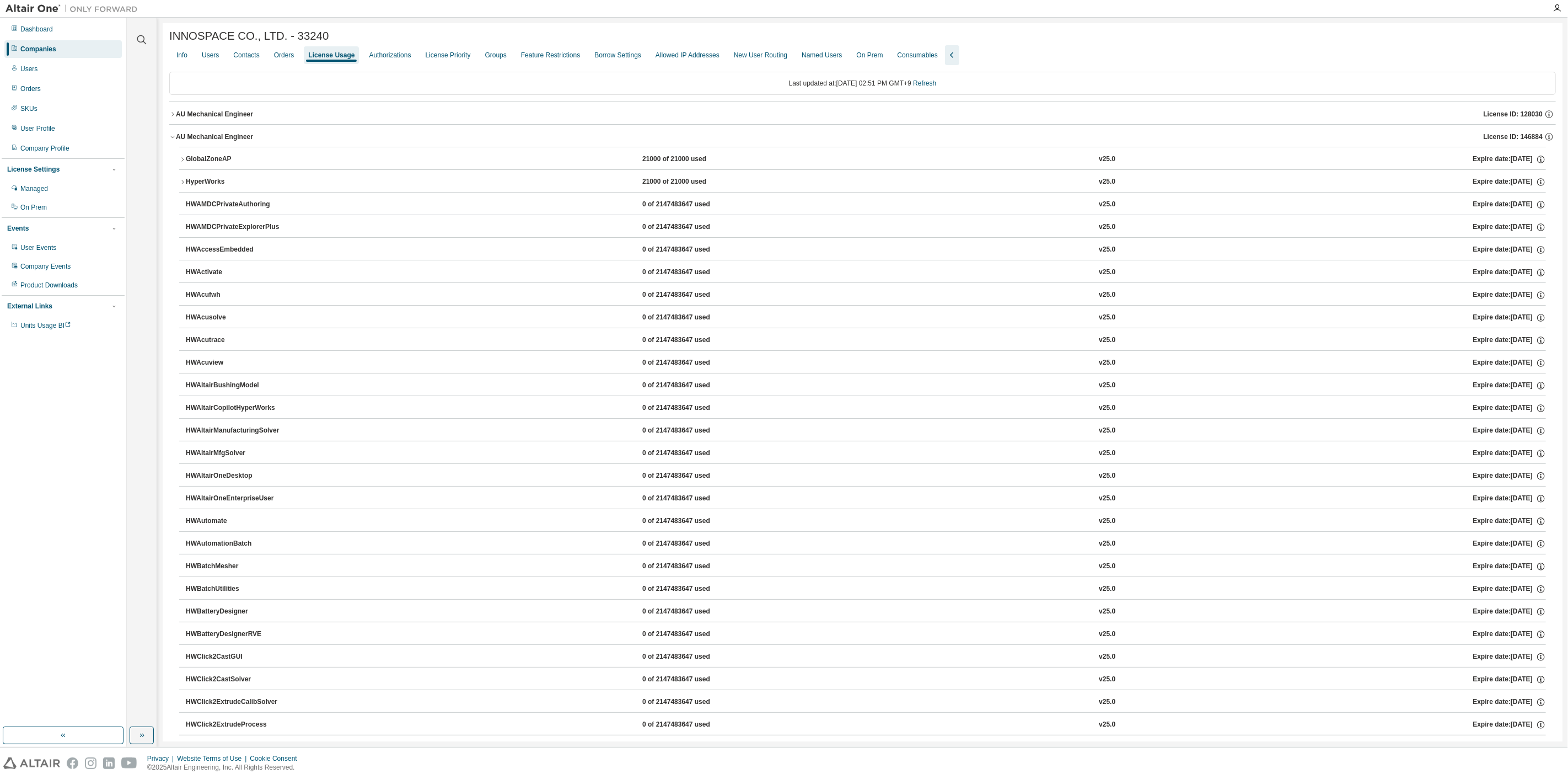
click at [175, 140] on icon "button" at bounding box center [172, 137] width 7 height 7
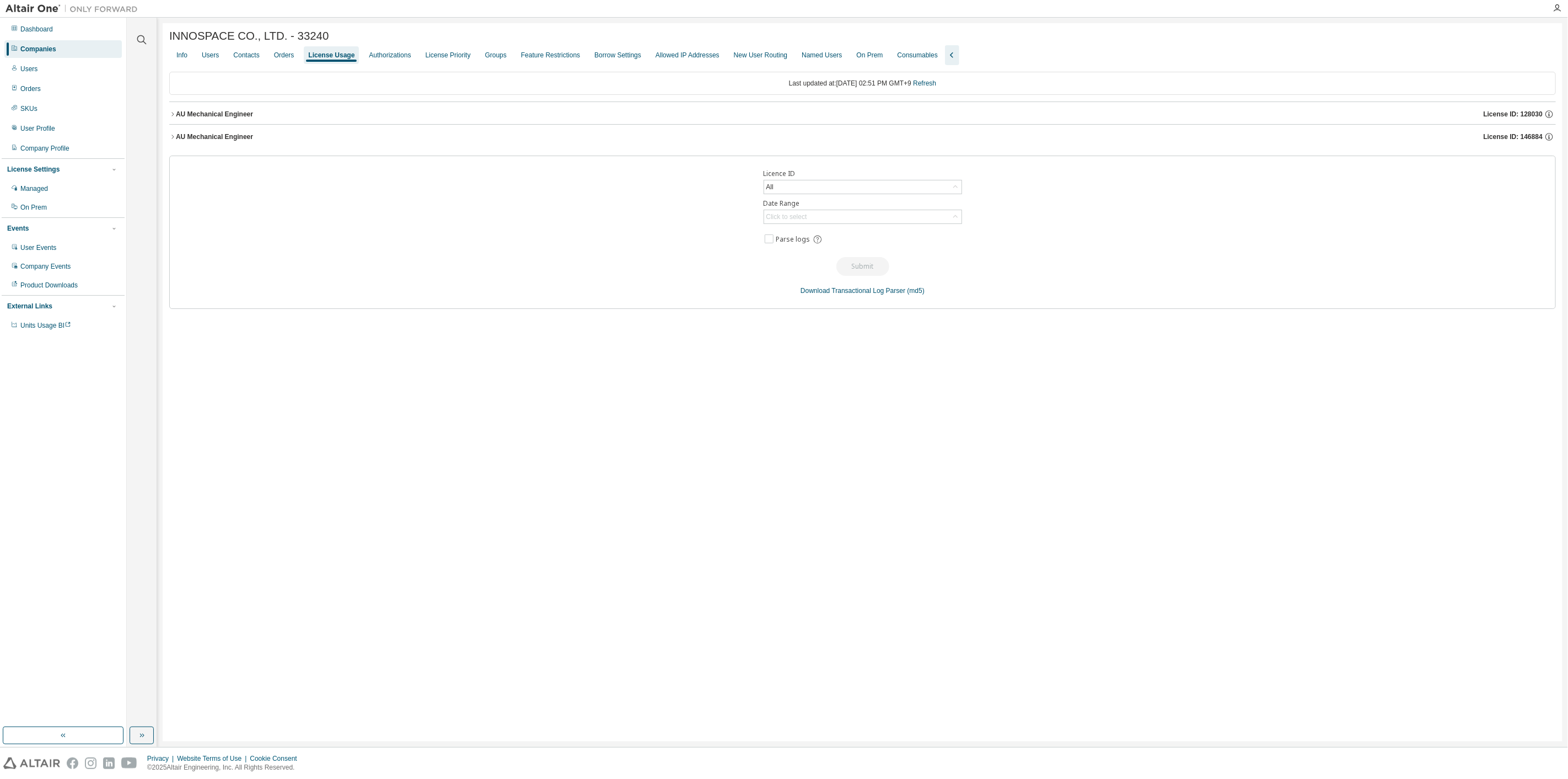
click at [176, 142] on div "AU Mechanical Engineer License ID: 146884" at bounding box center [866, 137] width 1380 height 10
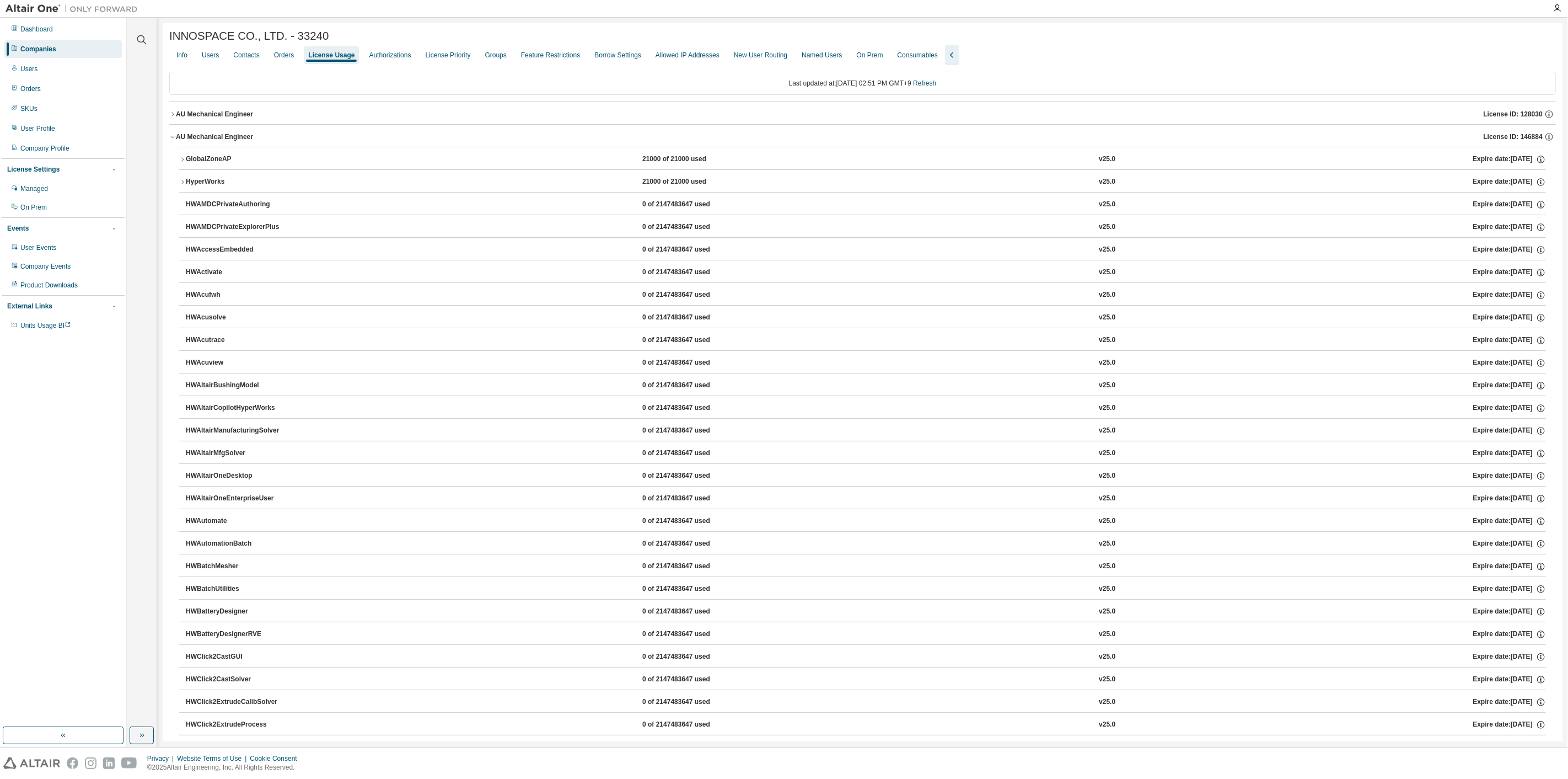
click at [170, 116] on icon "button" at bounding box center [172, 114] width 7 height 7
click at [169, 140] on icon "button" at bounding box center [172, 137] width 7 height 7
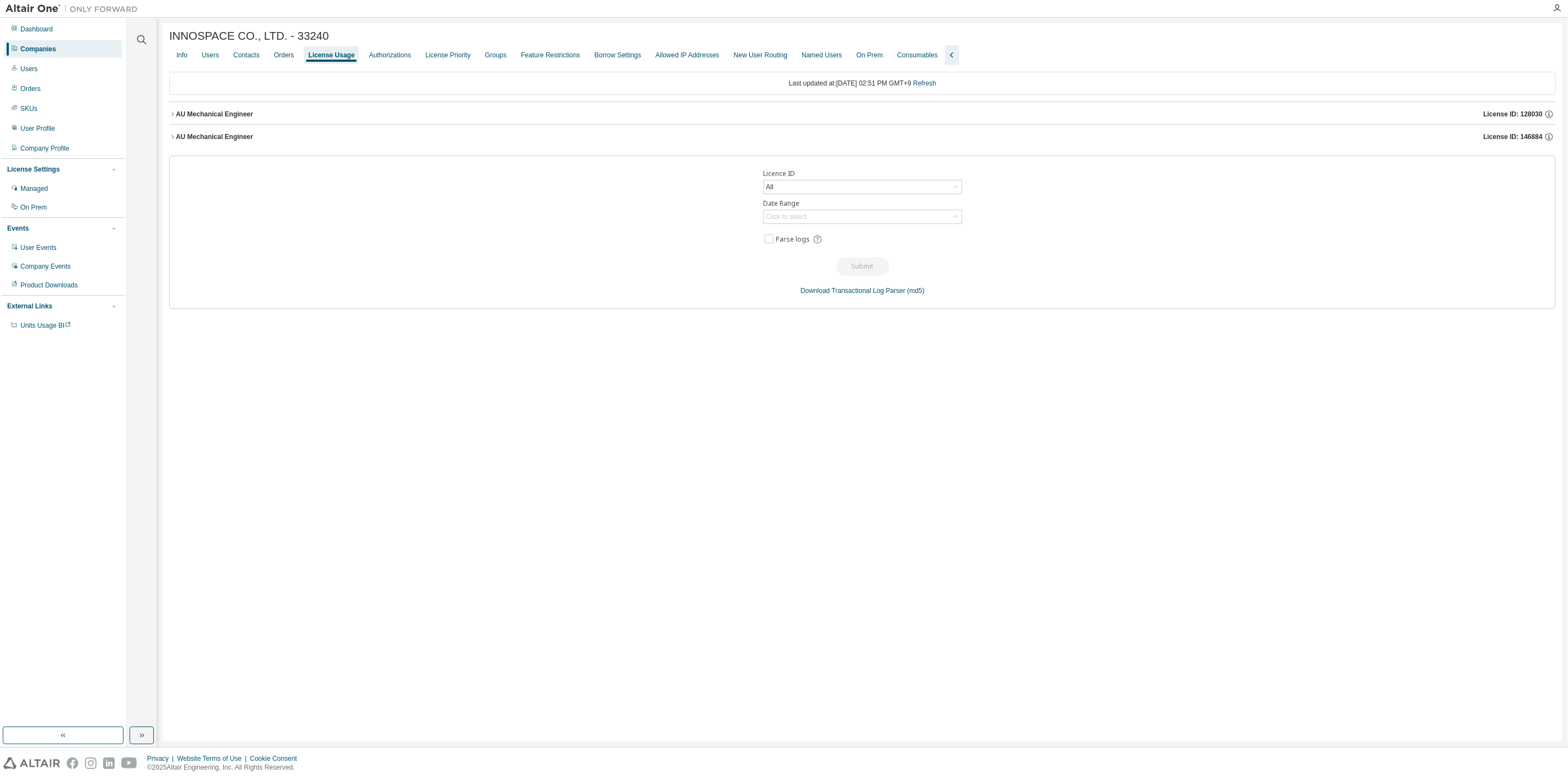
click at [171, 117] on icon "button" at bounding box center [172, 114] width 7 height 7
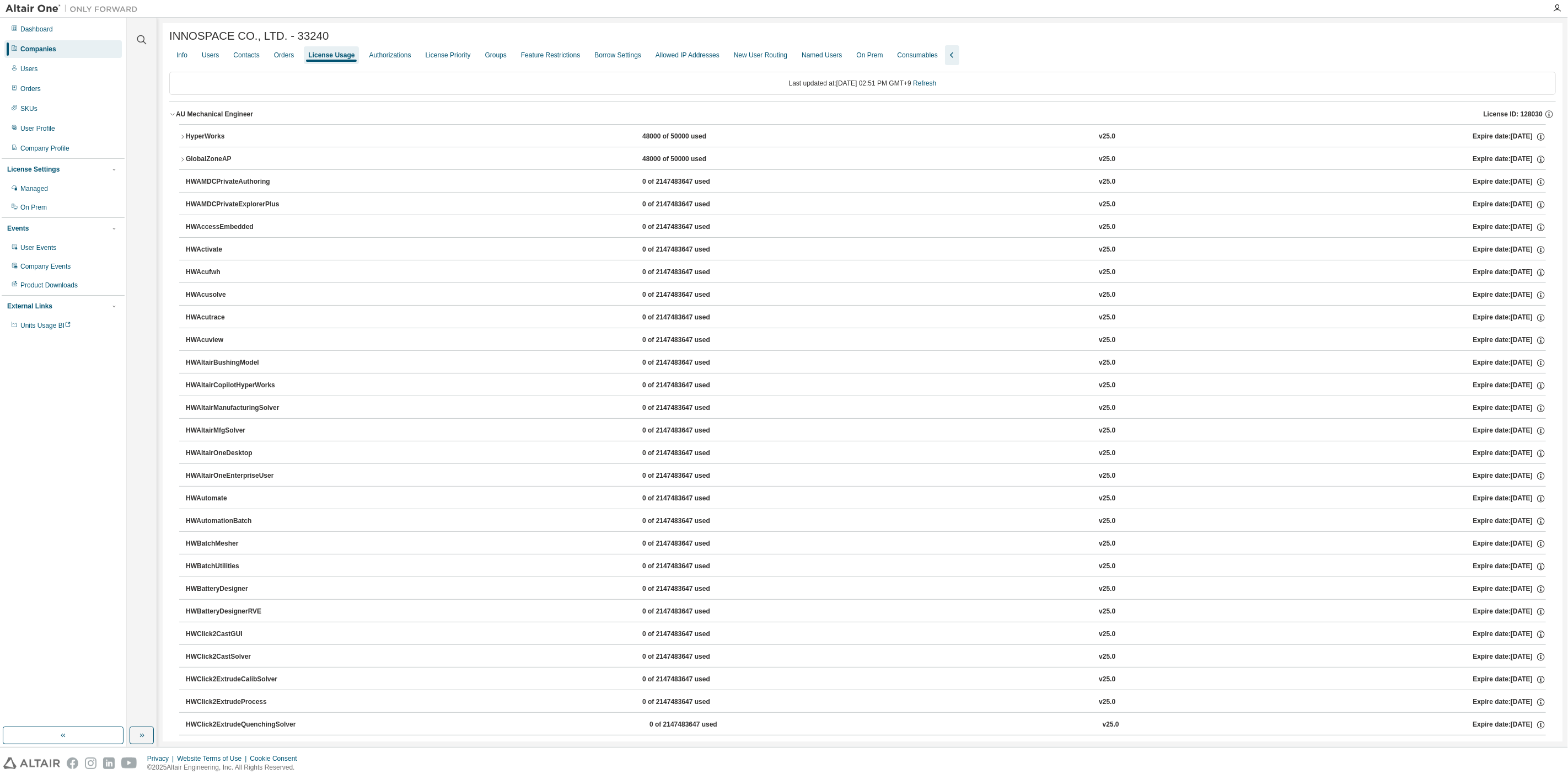
click at [182, 140] on icon "button" at bounding box center [182, 137] width 7 height 7
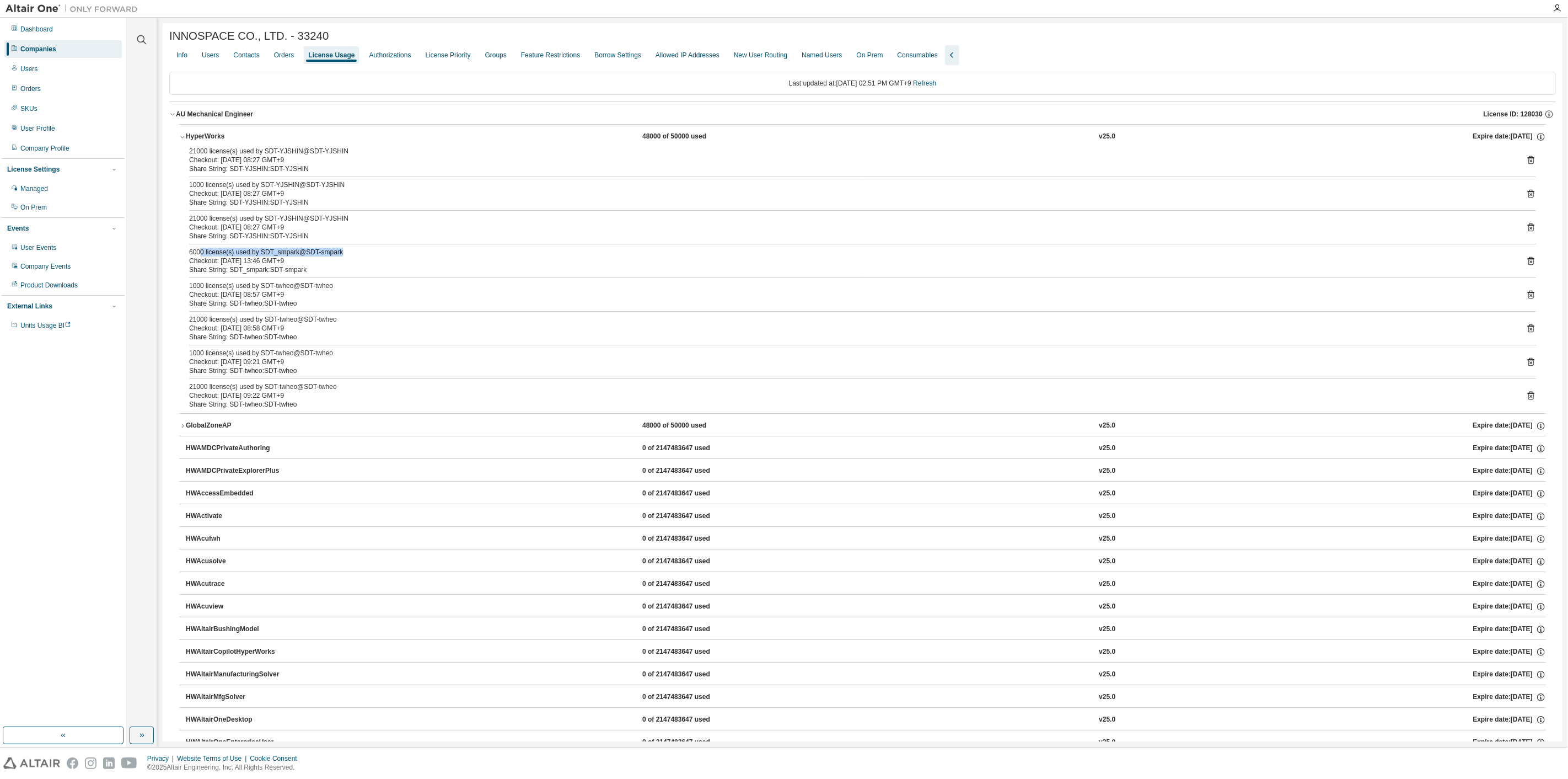
drag, startPoint x: 351, startPoint y: 257, endPoint x: 210, endPoint y: 260, distance: 141.0
click at [199, 256] on div "6000 license(s) used by SDT_smpark@SDT-smpark" at bounding box center [848, 252] width 1320 height 9
drag, startPoint x: 312, startPoint y: 267, endPoint x: 172, endPoint y: 238, distance: 143.0
click at [341, 274] on div "Share String: SDT_smpark:SDT-smpark" at bounding box center [848, 270] width 1320 height 9
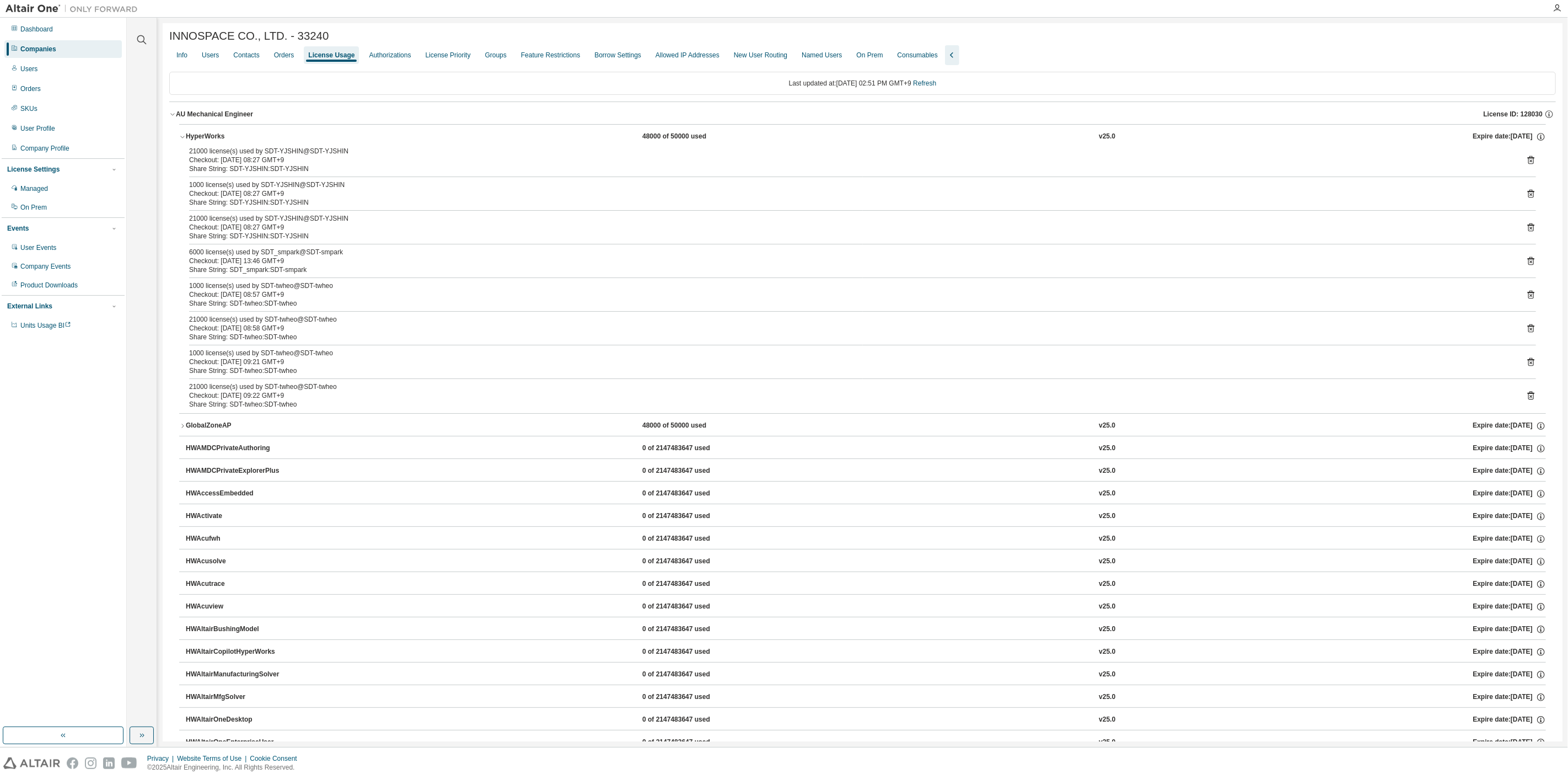
click at [183, 427] on icon "button" at bounding box center [182, 426] width 7 height 7
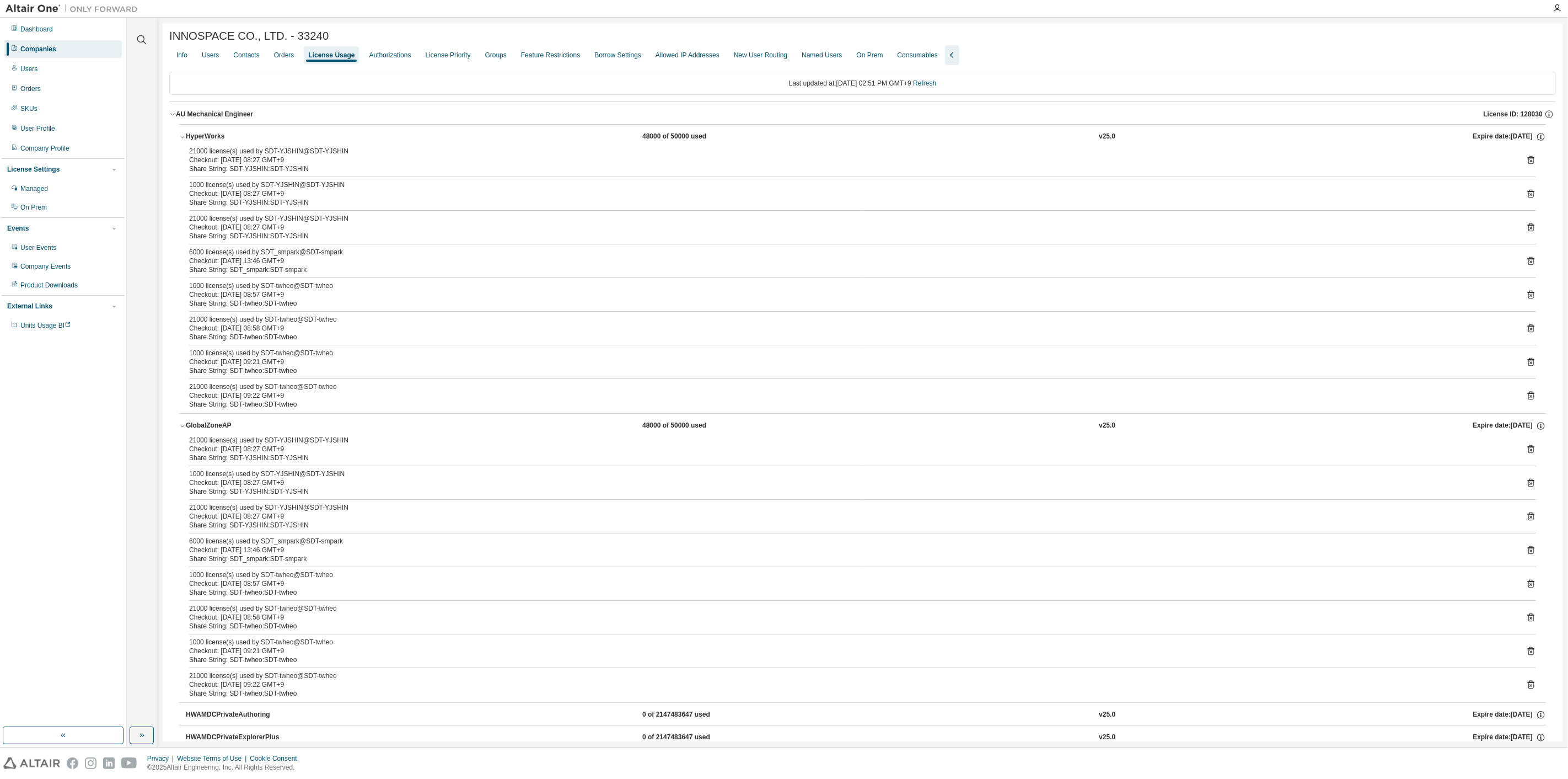
click at [183, 427] on icon "button" at bounding box center [182, 426] width 7 height 7
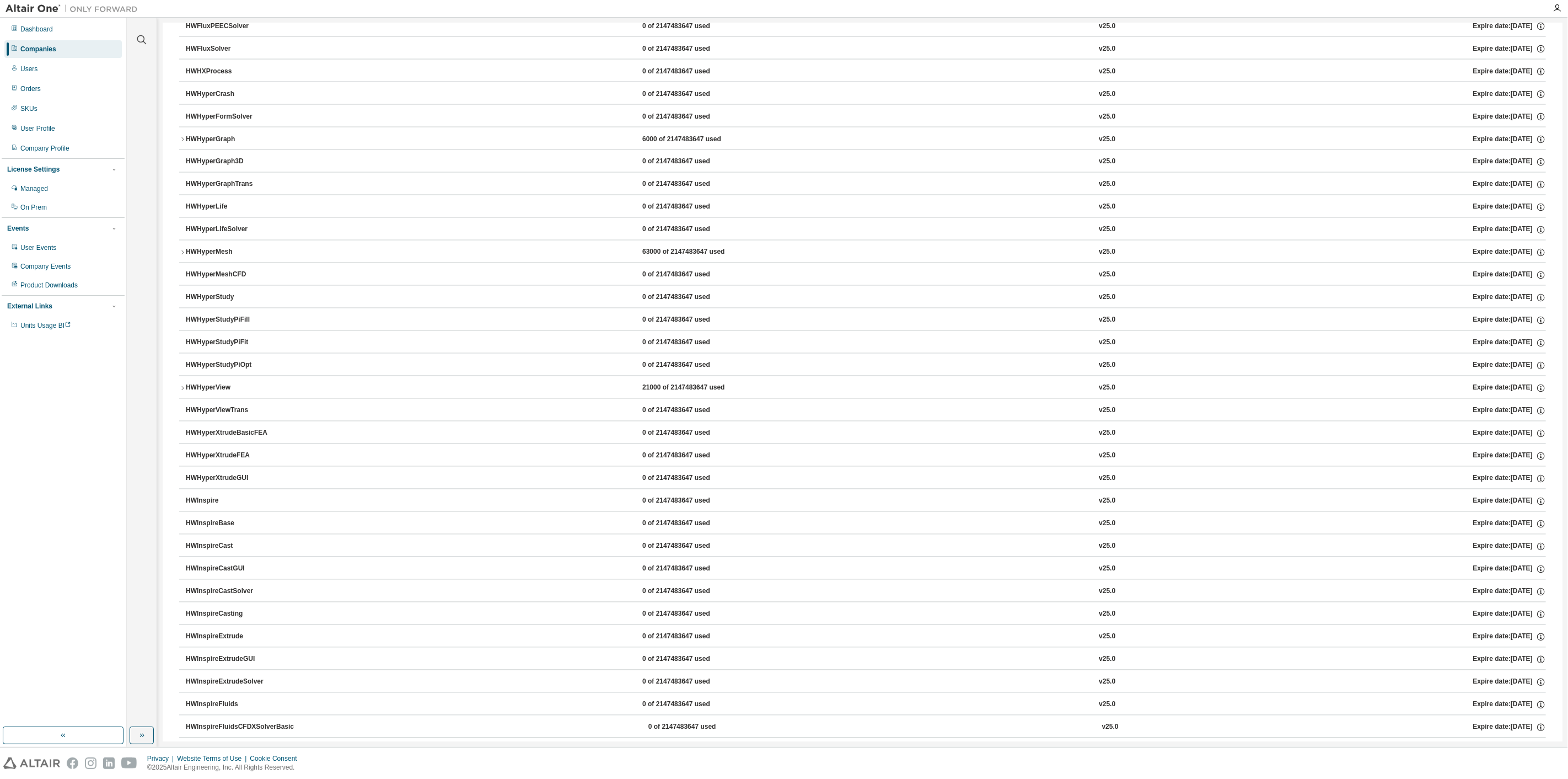
scroll to position [1716, 0]
click at [183, 155] on icon "button" at bounding box center [183, 157] width 2 height 4
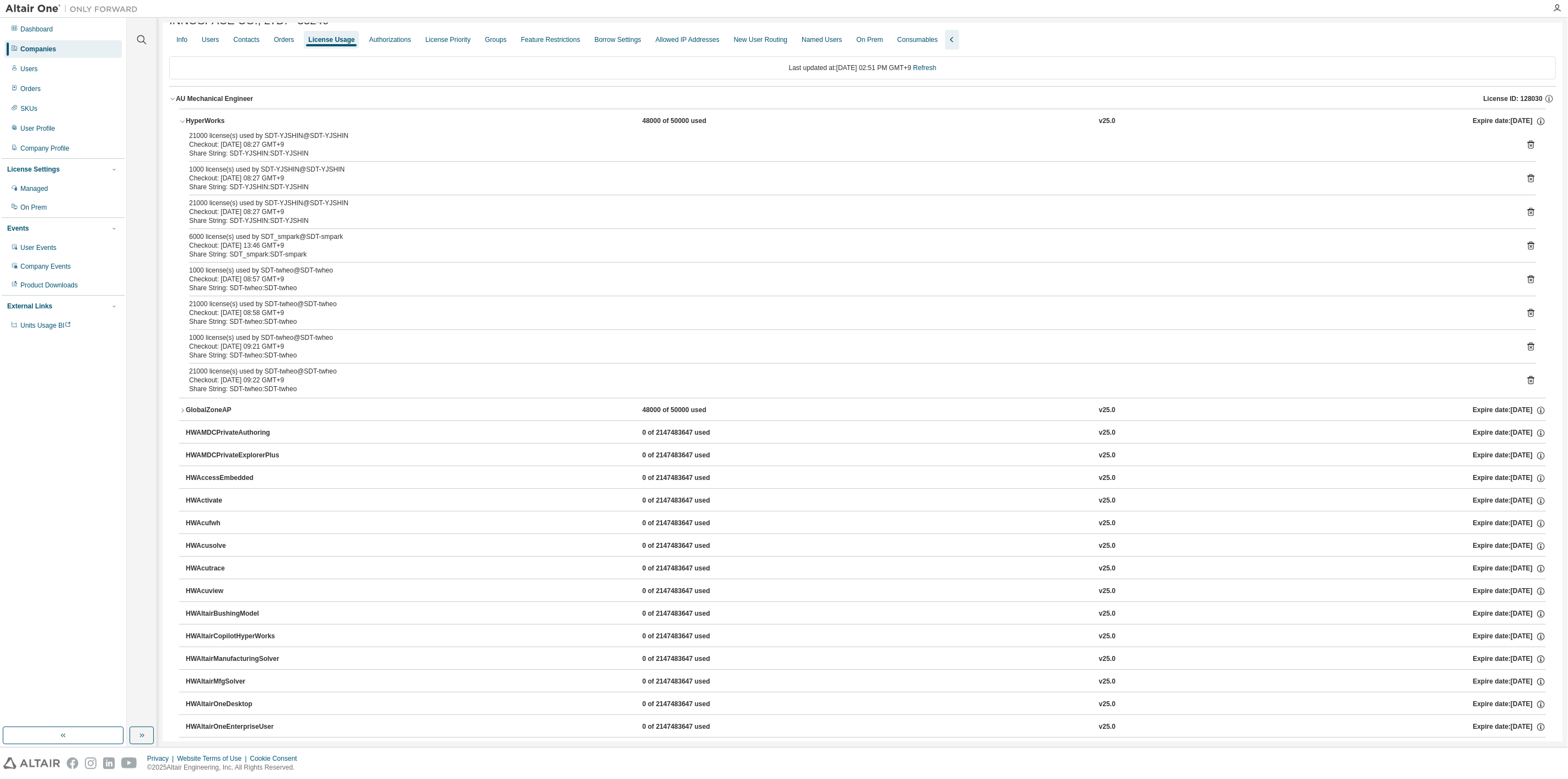
scroll to position [0, 0]
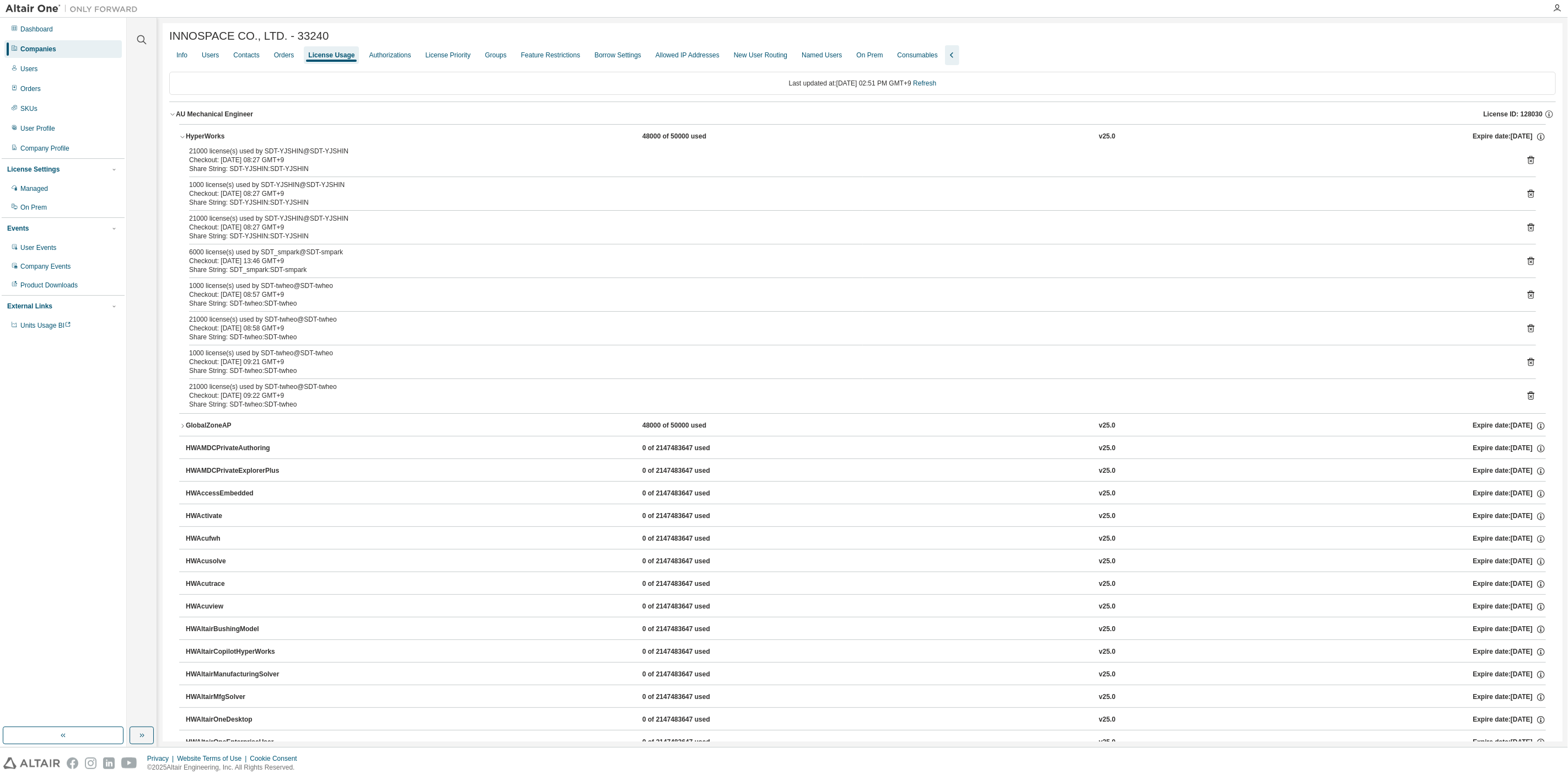
click at [182, 139] on icon "button" at bounding box center [182, 137] width 7 height 7
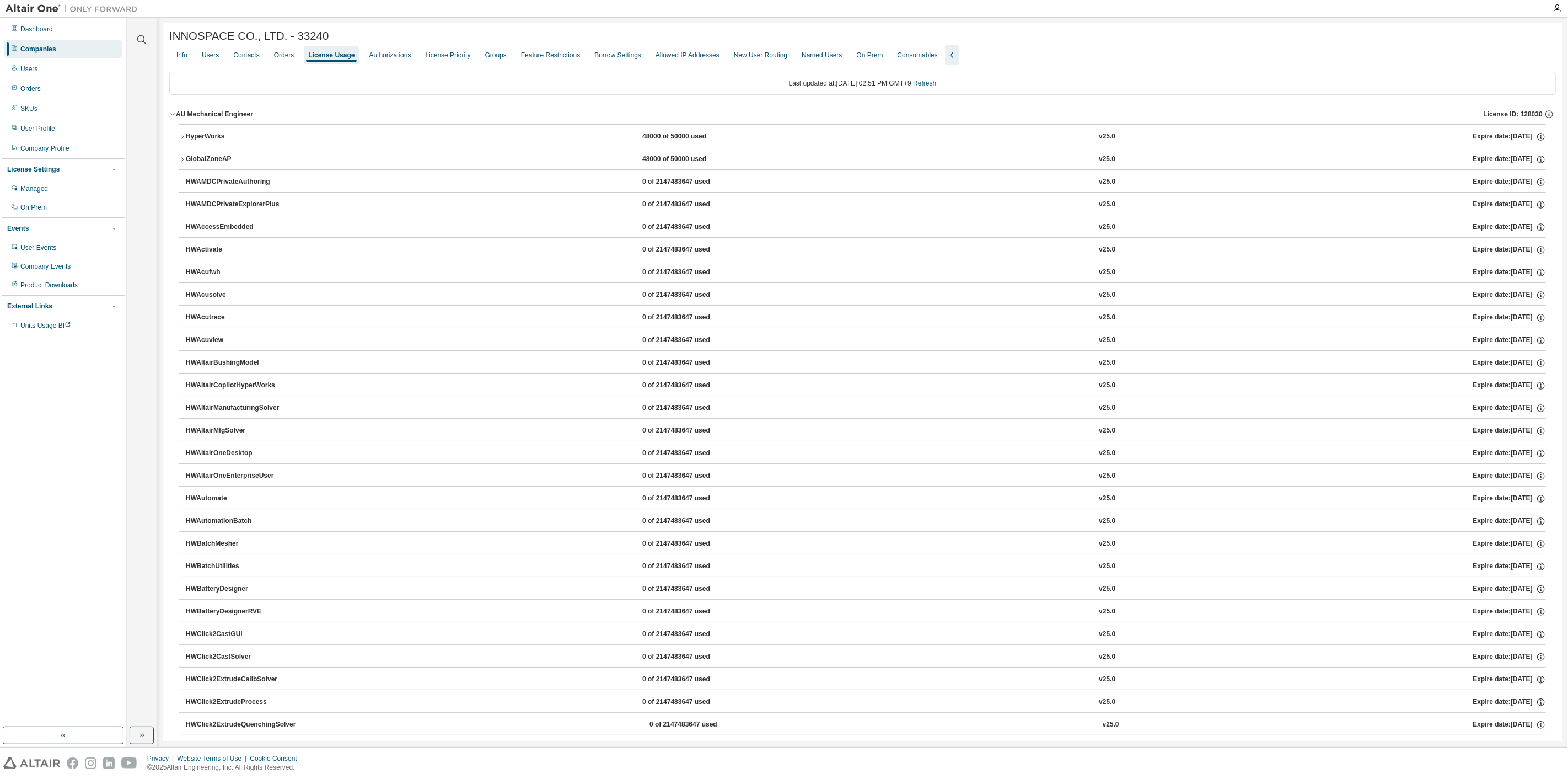
click at [175, 116] on icon "button" at bounding box center [172, 114] width 7 height 7
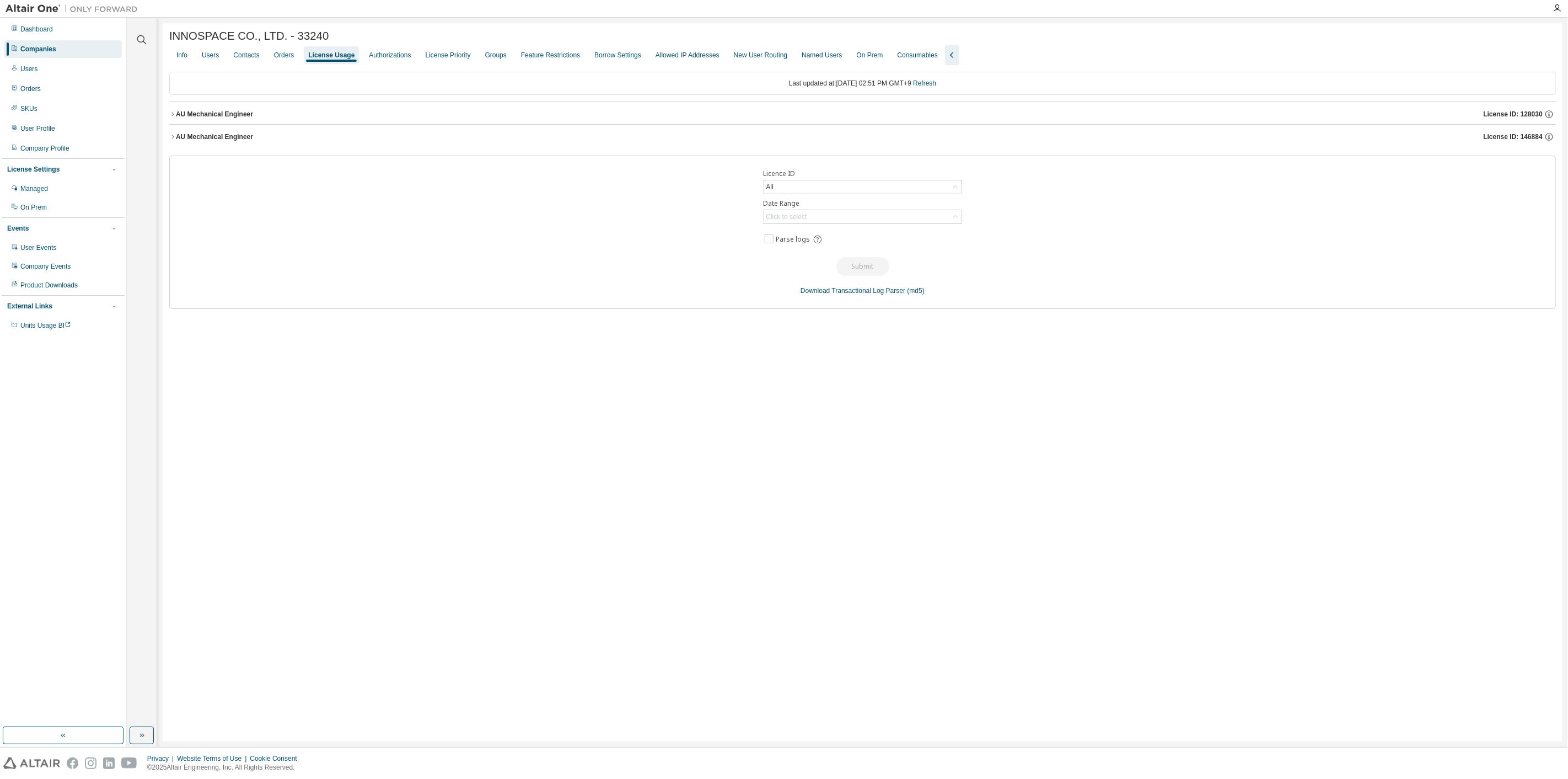
click at [171, 140] on icon "button" at bounding box center [172, 137] width 7 height 7
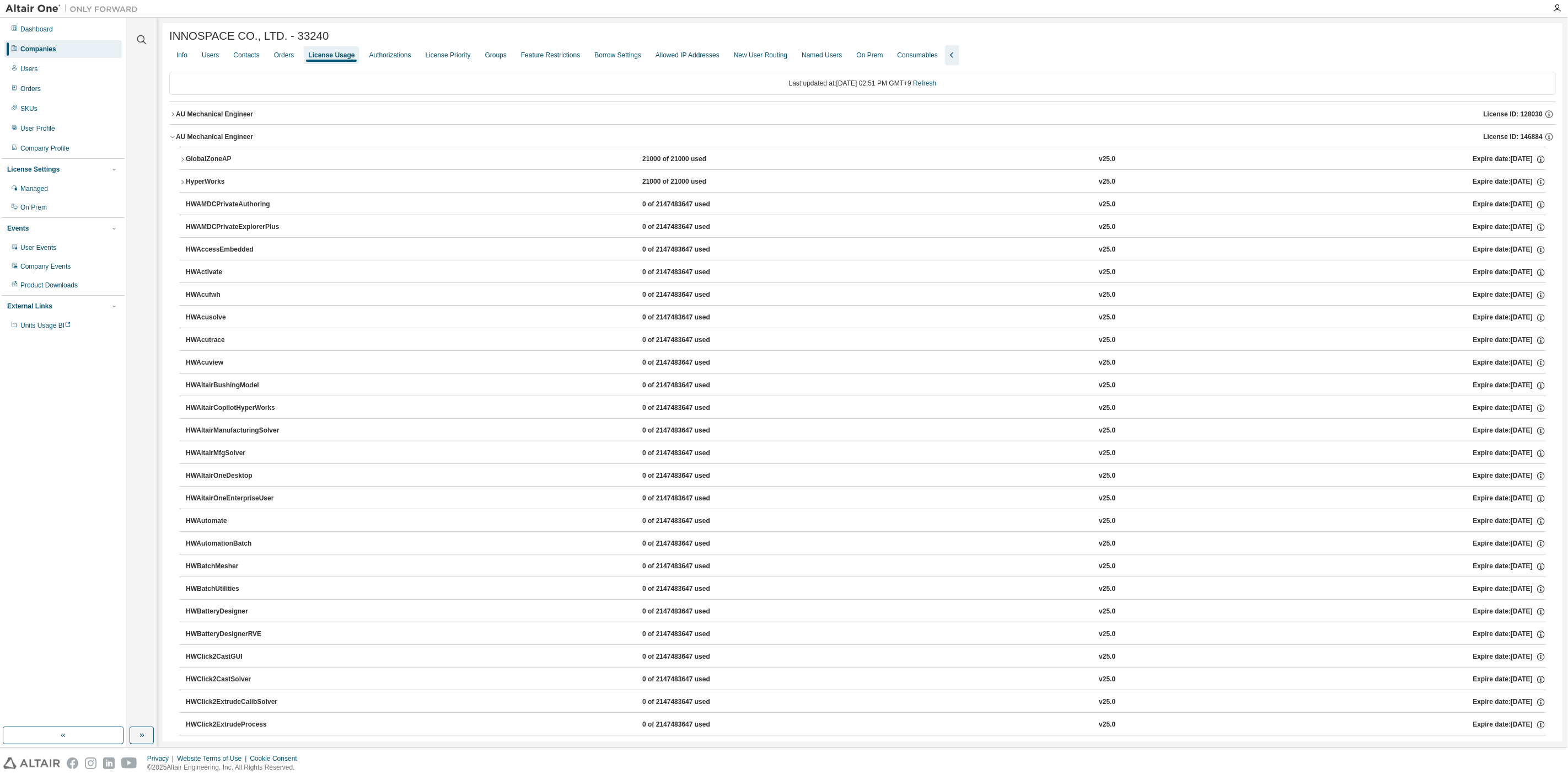
click at [184, 159] on icon "button" at bounding box center [182, 159] width 7 height 7
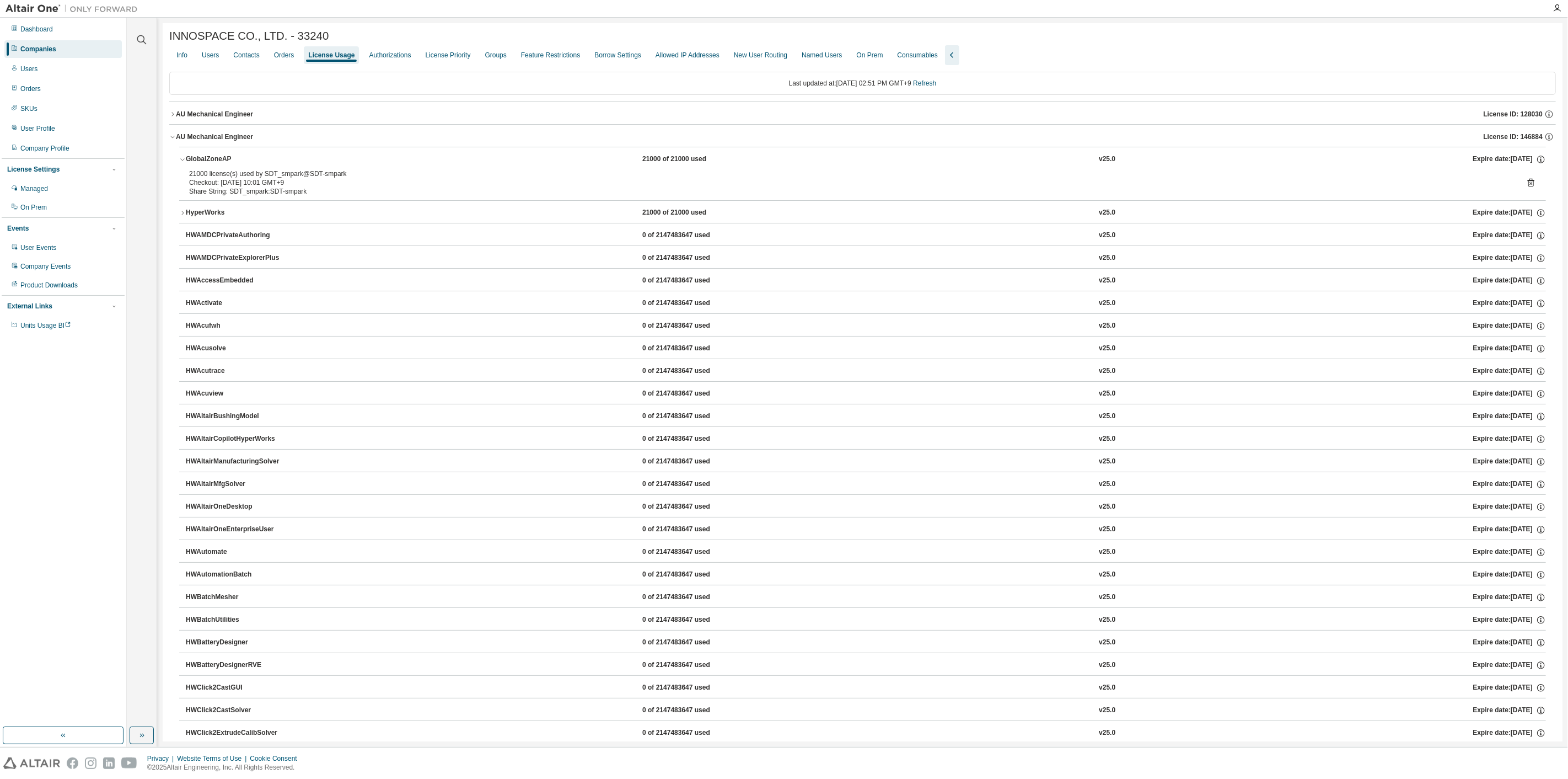
click at [173, 117] on icon "button" at bounding box center [172, 114] width 7 height 7
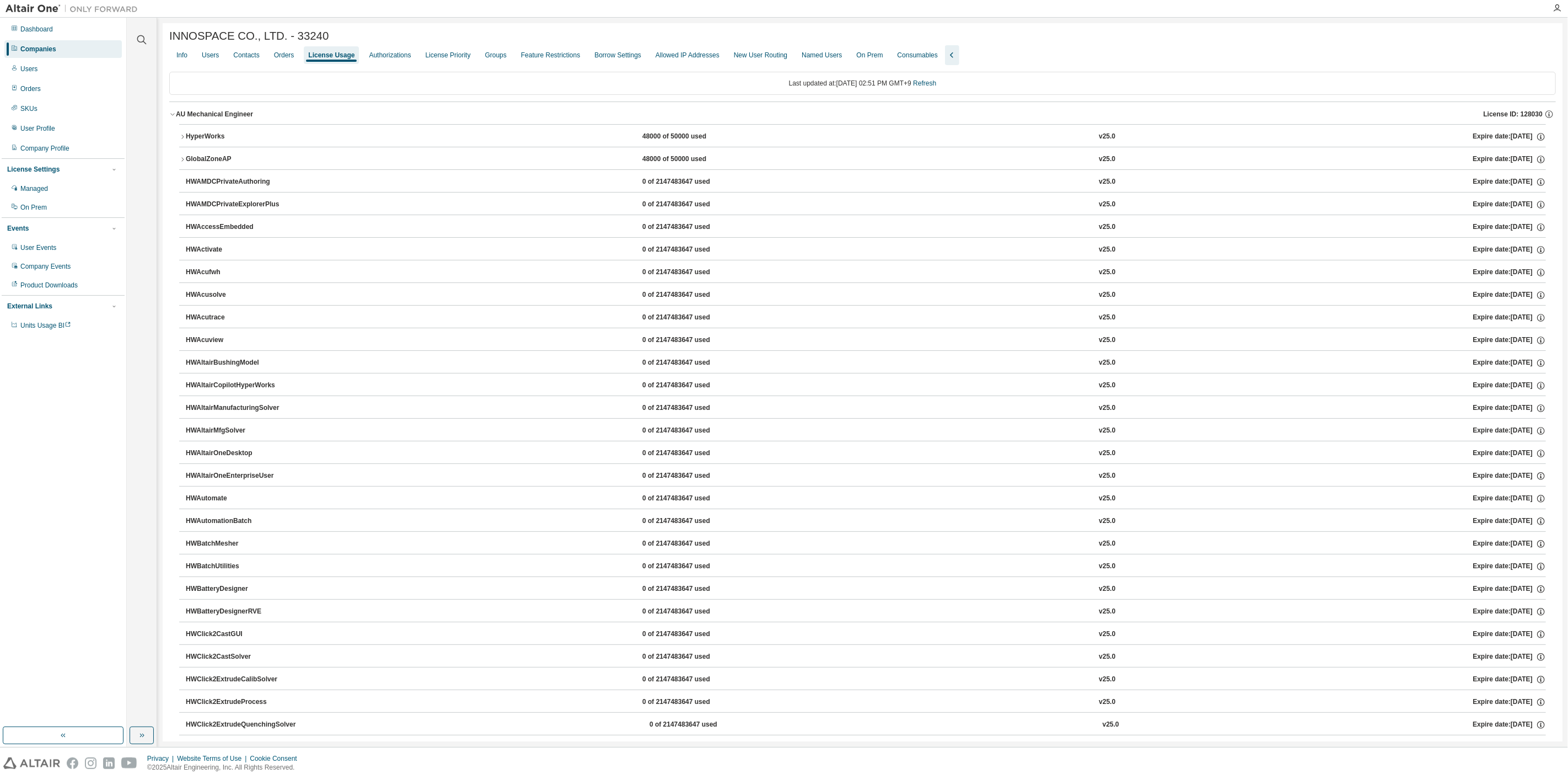
click at [182, 139] on icon "button" at bounding box center [182, 137] width 7 height 7
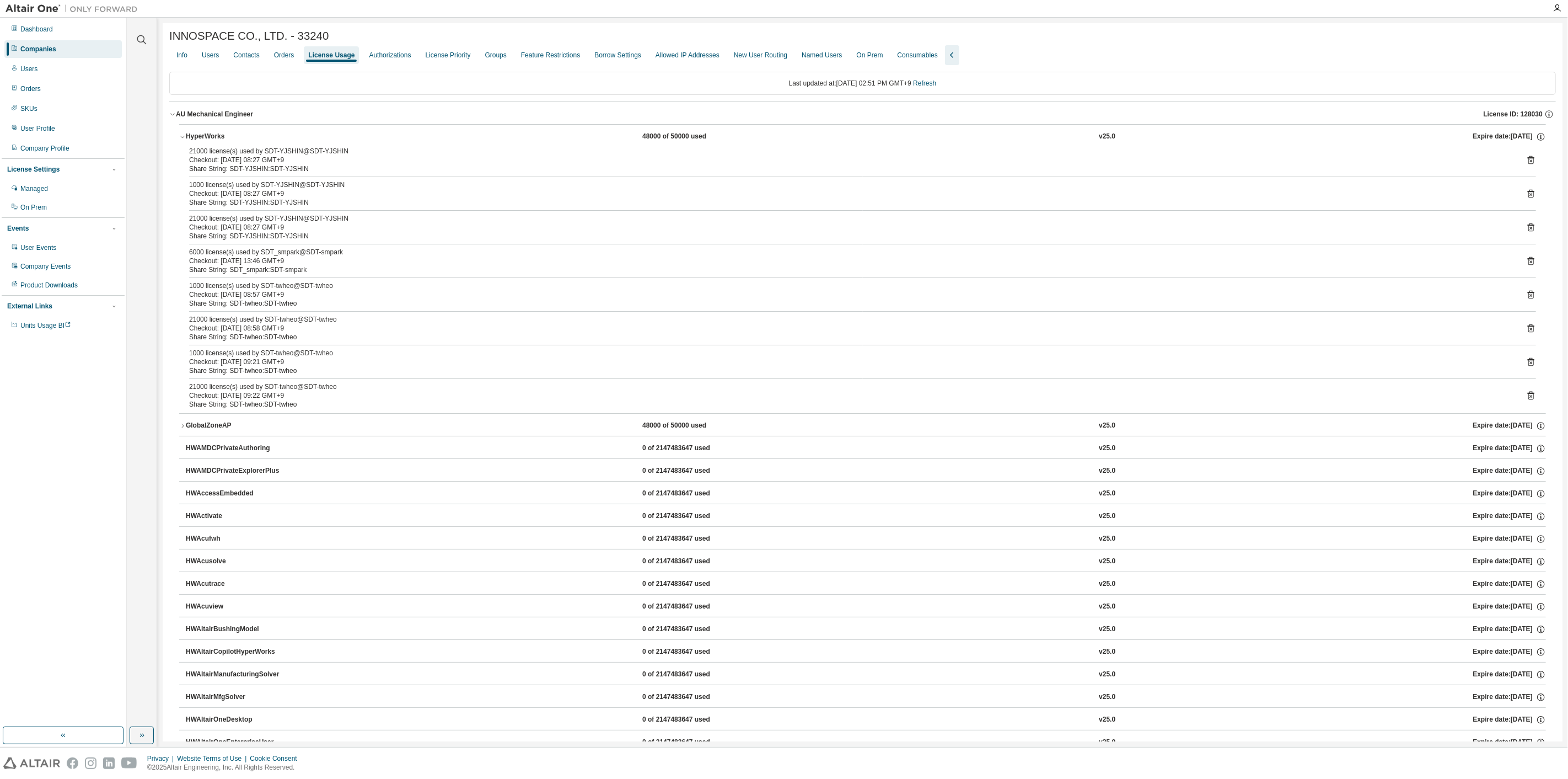
click at [172, 122] on button "AU Mechanical Engineer License ID: 128030" at bounding box center [862, 114] width 1387 height 25
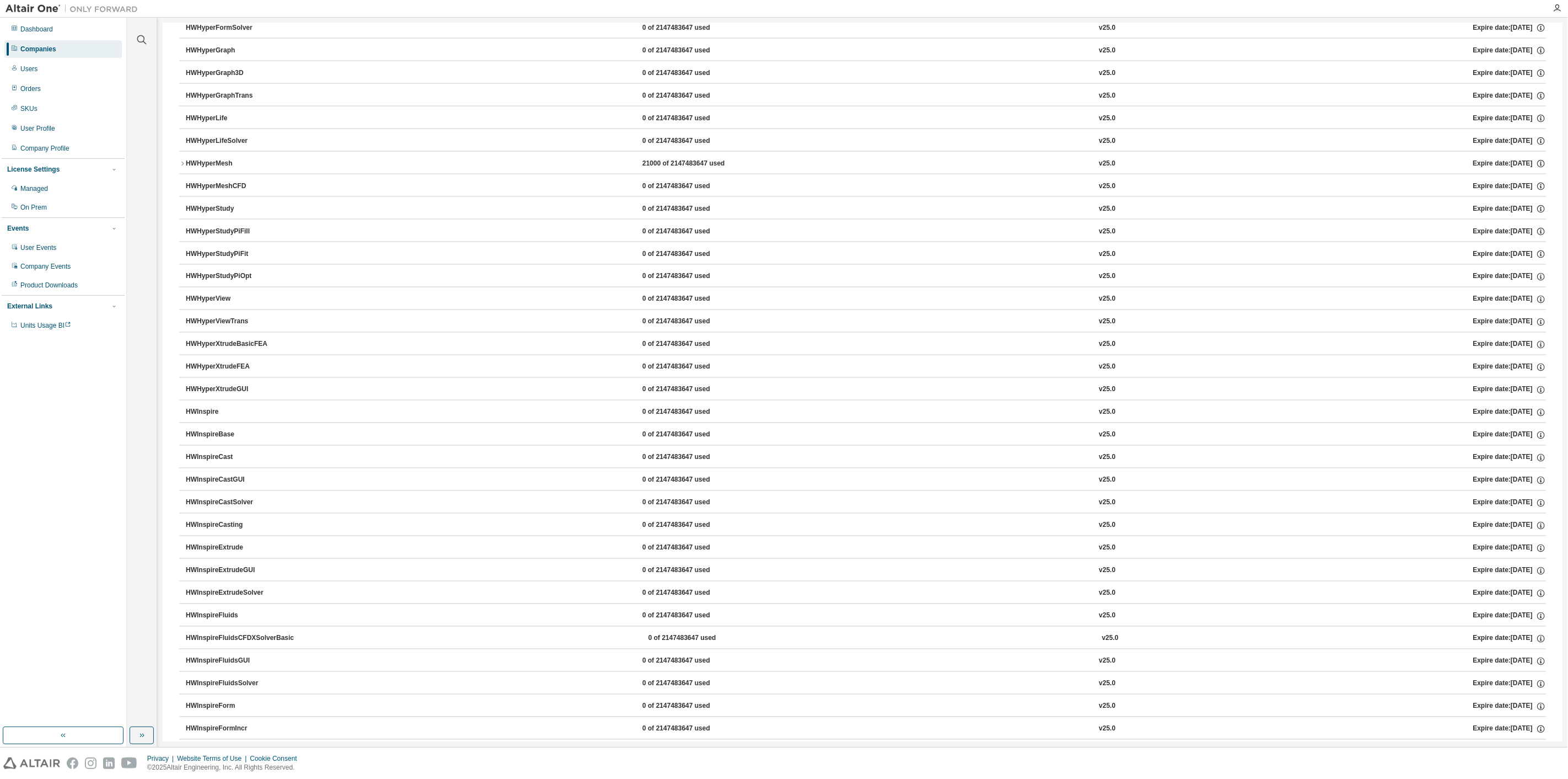
scroll to position [1409, 0]
click at [184, 406] on icon "button" at bounding box center [182, 409] width 7 height 7
